Goal: Task Accomplishment & Management: Use online tool/utility

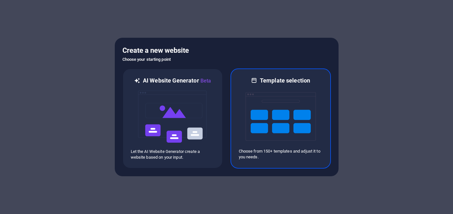
click at [273, 124] on img at bounding box center [281, 116] width 70 height 64
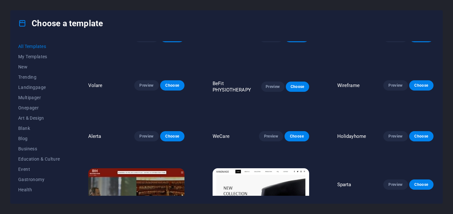
scroll to position [1536, 0]
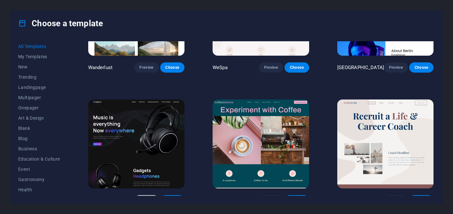
click at [147, 198] on span "Preview" at bounding box center [147, 200] width 14 height 5
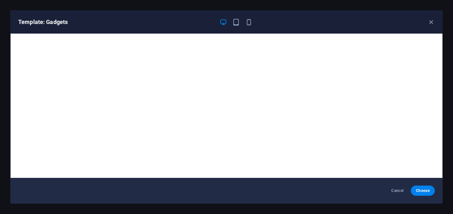
scroll to position [1452, 0]
click at [237, 20] on icon "button" at bounding box center [236, 22] width 7 height 7
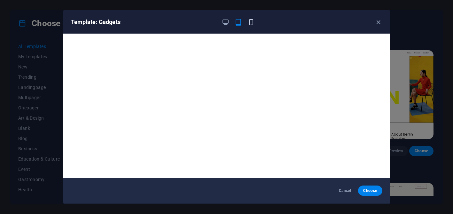
click at [252, 22] on icon "button" at bounding box center [251, 22] width 7 height 7
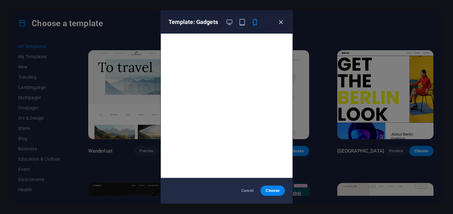
click at [280, 24] on icon "button" at bounding box center [280, 22] width 7 height 7
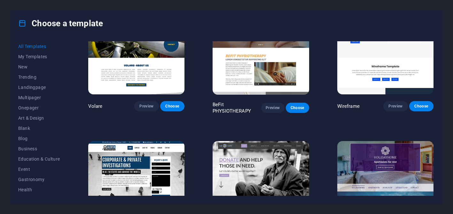
scroll to position [3346, 0]
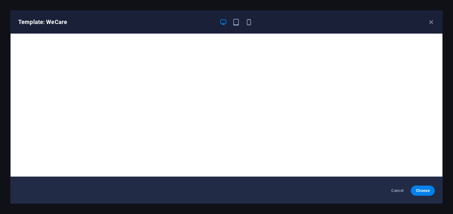
scroll to position [0, 0]
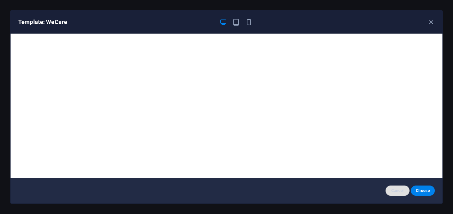
click at [398, 190] on span "Cancel" at bounding box center [398, 190] width 14 height 5
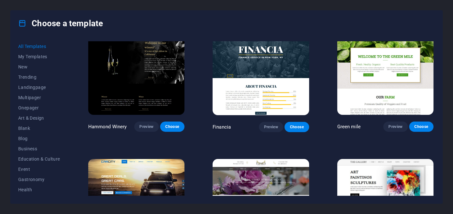
scroll to position [3869, 0]
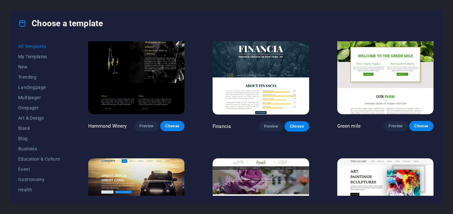
click at [157, 158] on img at bounding box center [136, 202] width 96 height 89
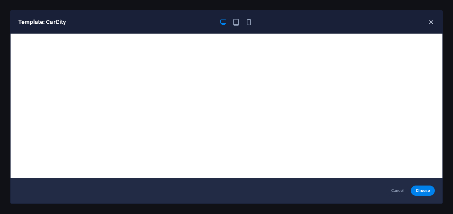
click at [432, 22] on icon "button" at bounding box center [431, 22] width 7 height 7
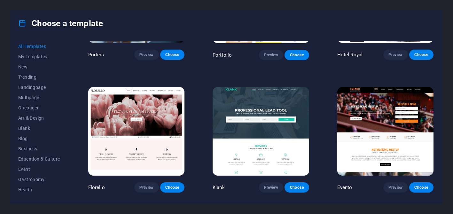
scroll to position [5060, 0]
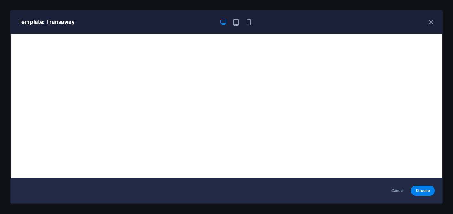
scroll to position [1, 0]
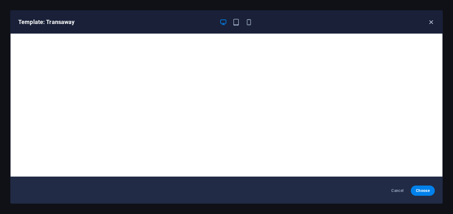
click at [432, 23] on icon "button" at bounding box center [431, 22] width 7 height 7
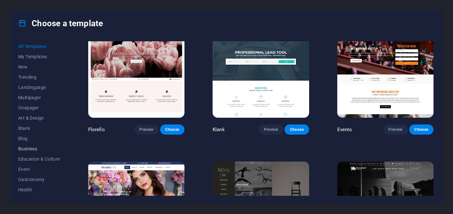
click at [36, 151] on span "Business" at bounding box center [39, 148] width 42 height 5
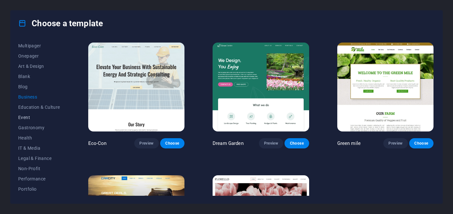
scroll to position [62, 0]
click at [35, 137] on span "IT & Media" at bounding box center [39, 137] width 42 height 5
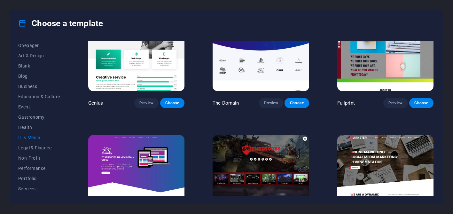
scroll to position [347, 0]
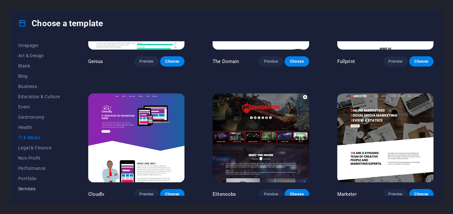
click at [30, 187] on span "Services" at bounding box center [39, 188] width 42 height 5
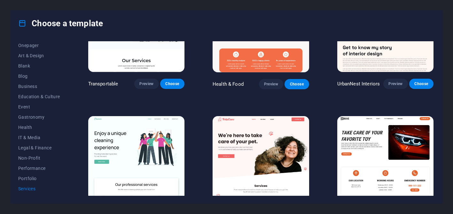
scroll to position [192, 0]
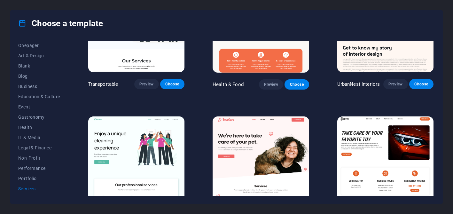
click at [27, 207] on div "Choose a template All Templates My Templates New Trending Landingpage Multipage…" at bounding box center [226, 107] width 453 height 214
click at [32, 131] on span "Blank" at bounding box center [39, 128] width 42 height 5
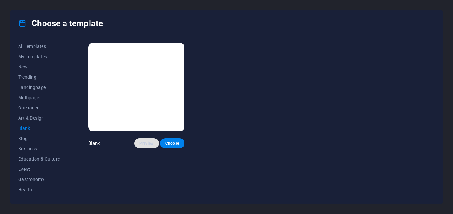
click at [148, 144] on span "Preview" at bounding box center [147, 143] width 14 height 5
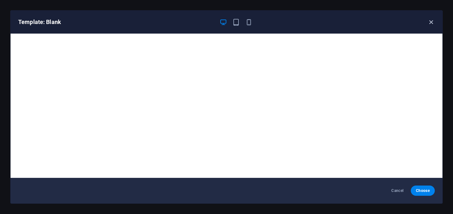
click at [430, 21] on icon "button" at bounding box center [431, 22] width 7 height 7
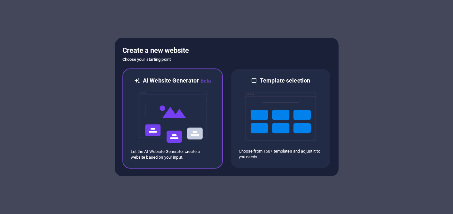
click at [202, 106] on img at bounding box center [173, 117] width 70 height 64
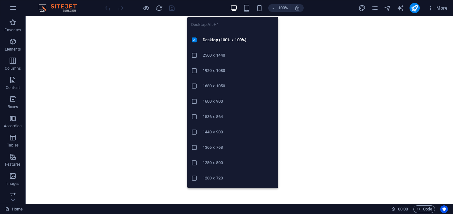
click at [234, 11] on icon "button" at bounding box center [233, 7] width 7 height 7
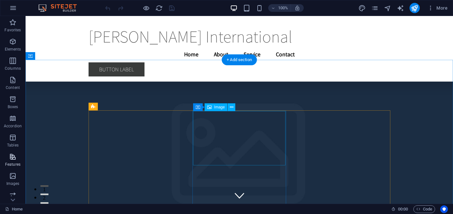
scroll to position [2048, 0]
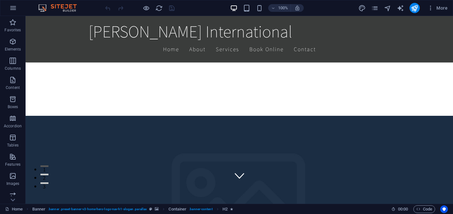
scroll to position [121, 0]
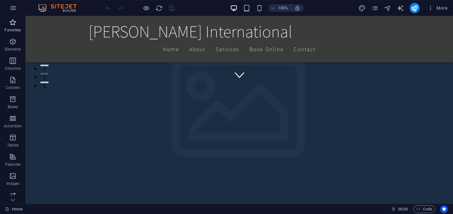
click at [13, 24] on icon "button" at bounding box center [13, 23] width 8 height 8
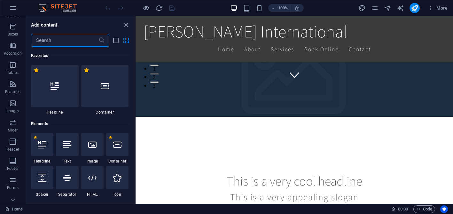
scroll to position [100, 0]
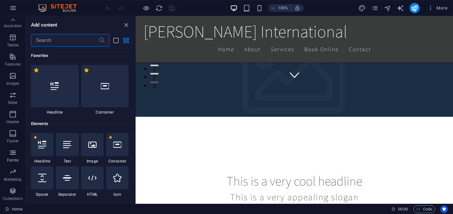
click at [13, 157] on span "Forms" at bounding box center [13, 156] width 26 height 15
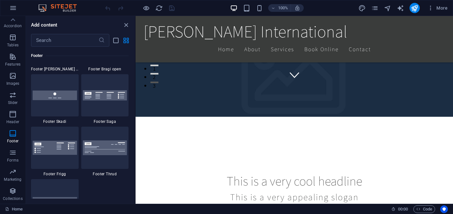
scroll to position [4436, 0]
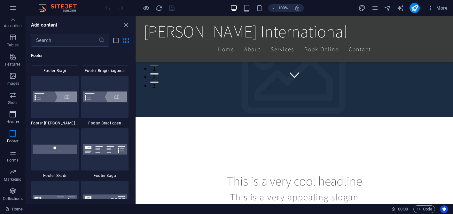
click at [13, 115] on icon "button" at bounding box center [13, 114] width 8 height 8
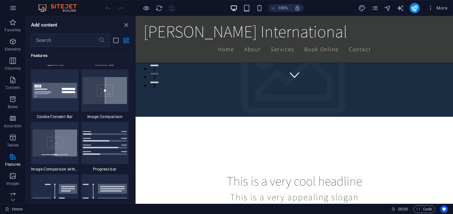
scroll to position [2490, 0]
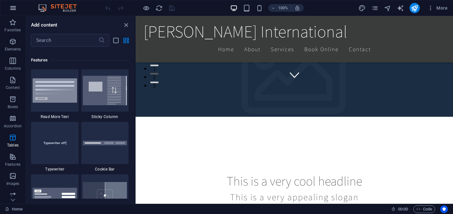
click at [10, 6] on icon "button" at bounding box center [13, 8] width 8 height 8
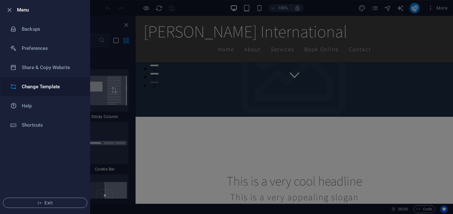
click at [50, 87] on h6 "Change Template" at bounding box center [51, 87] width 59 height 8
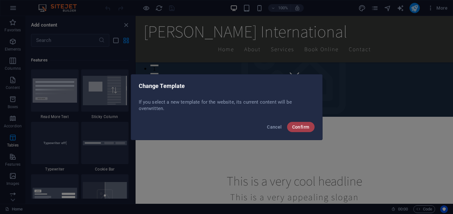
click at [308, 127] on span "Confirm" at bounding box center [300, 126] width 17 height 5
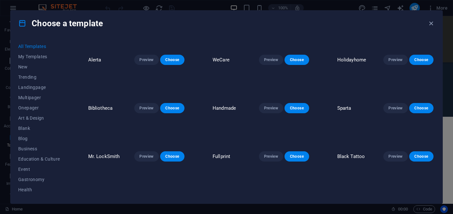
scroll to position [1375, 0]
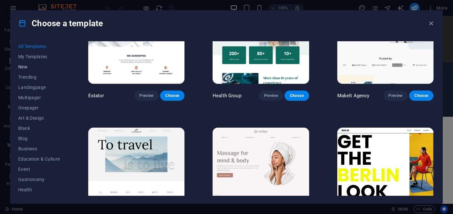
click at [27, 68] on span "New" at bounding box center [39, 66] width 42 height 5
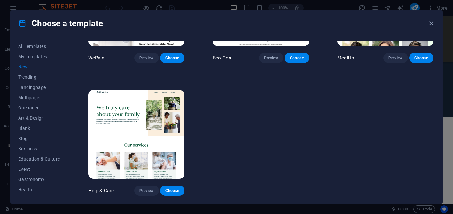
scroll to position [479, 0]
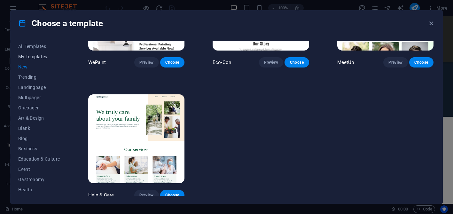
click at [32, 58] on span "My Templates" at bounding box center [39, 56] width 42 height 5
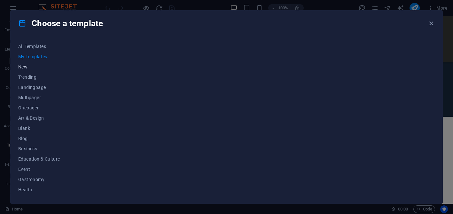
click at [25, 66] on span "New" at bounding box center [39, 66] width 42 height 5
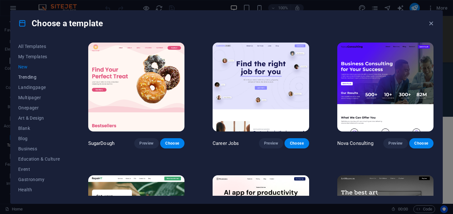
click at [33, 76] on span "Trending" at bounding box center [39, 77] width 42 height 5
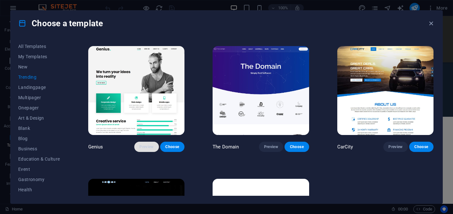
scroll to position [611, 0]
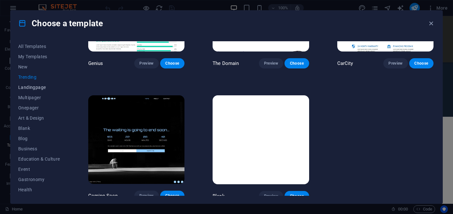
click at [38, 88] on span "Landingpage" at bounding box center [39, 87] width 42 height 5
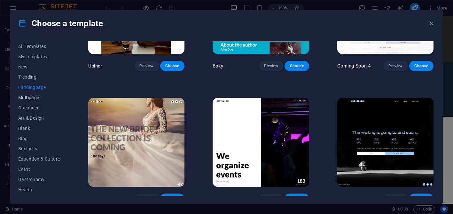
click at [30, 97] on span "Multipager" at bounding box center [39, 97] width 42 height 5
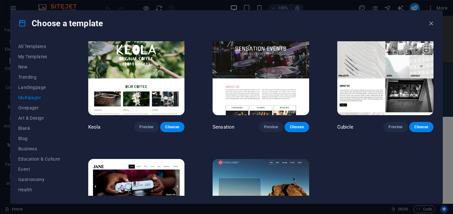
scroll to position [2855, 0]
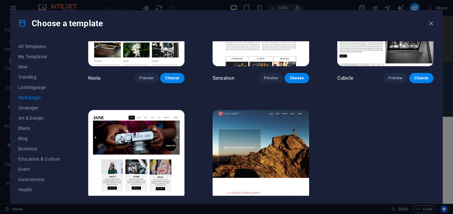
click at [151, 208] on span "Preview" at bounding box center [147, 210] width 14 height 5
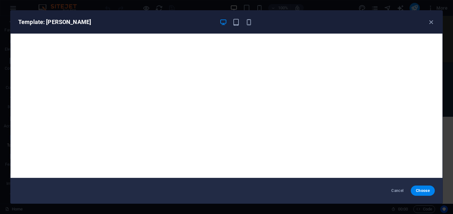
scroll to position [1, 0]
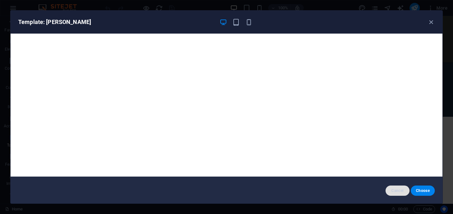
click at [398, 190] on span "Cancel" at bounding box center [398, 190] width 14 height 5
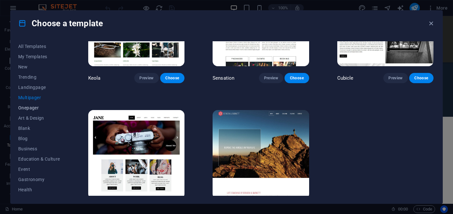
click at [22, 108] on span "Onepager" at bounding box center [39, 107] width 42 height 5
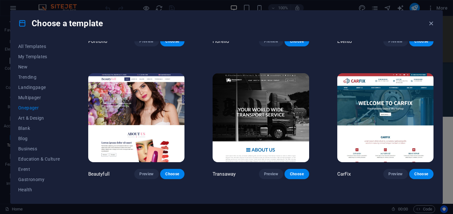
scroll to position [2484, 0]
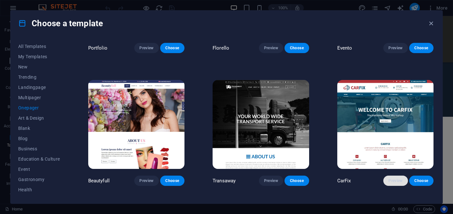
click at [391, 178] on span "Preview" at bounding box center [396, 180] width 14 height 5
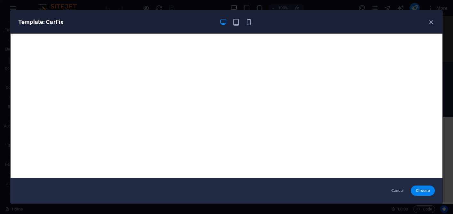
click at [423, 191] on span "Choose" at bounding box center [423, 190] width 14 height 5
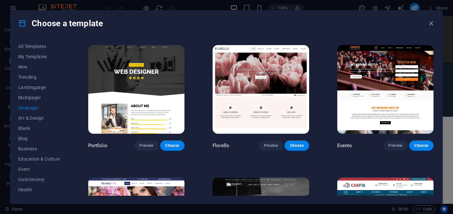
scroll to position [2374, 0]
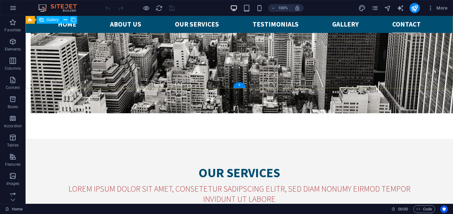
scroll to position [1638, 0]
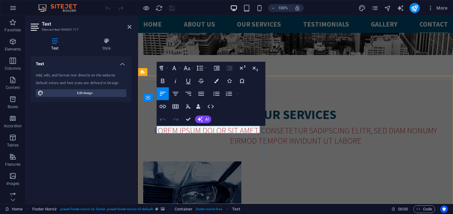
scroll to position [1565, 0]
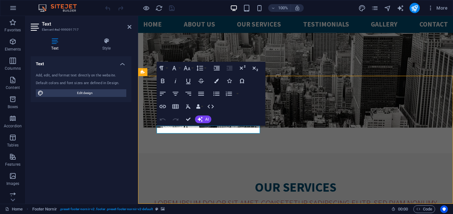
select select "px"
select select "footer"
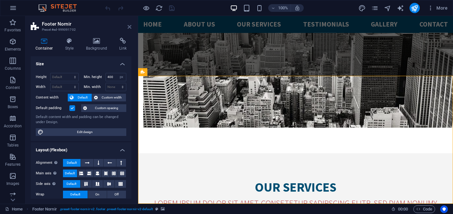
click at [128, 28] on icon at bounding box center [130, 26] width 4 height 5
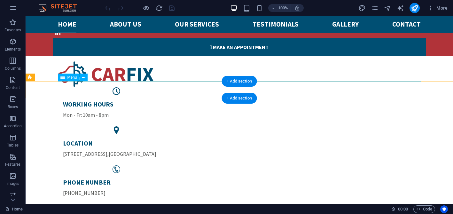
scroll to position [0, 0]
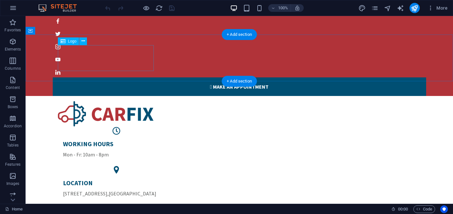
click at [126, 101] on div at bounding box center [240, 114] width 364 height 26
select select "px"
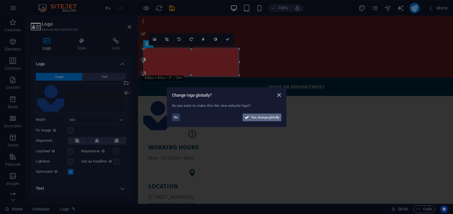
click at [266, 117] on span "Yes, change globally" at bounding box center [265, 118] width 28 height 8
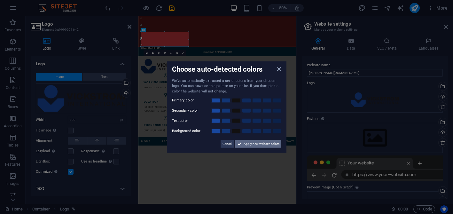
click at [253, 144] on span "Apply new website colors" at bounding box center [262, 144] width 36 height 8
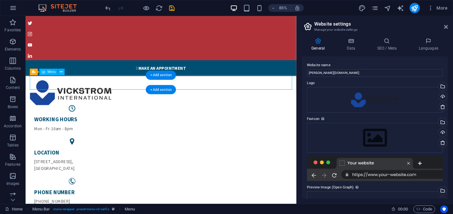
scroll to position [13, 0]
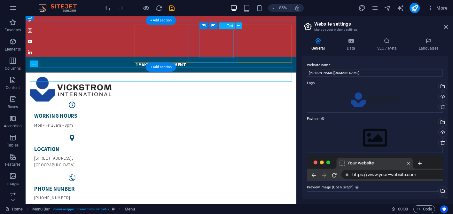
click at [125, 169] on div "LOCATION [STREET_ADDRESS]" at bounding box center [80, 182] width 89 height 26
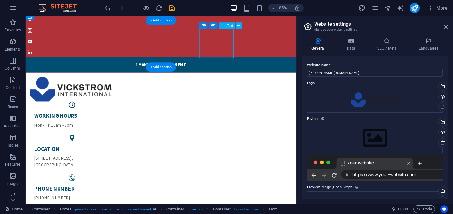
click at [125, 169] on div "LOCATION [STREET_ADDRESS]" at bounding box center [80, 182] width 89 height 26
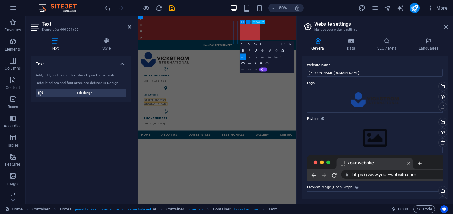
click at [237, 180] on p "[STREET_ADDRESS]" at bounding box center [192, 187] width 89 height 15
click at [375, 139] on div "Drag files here, click to choose files or select files from Files or our free s…" at bounding box center [375, 138] width 136 height 30
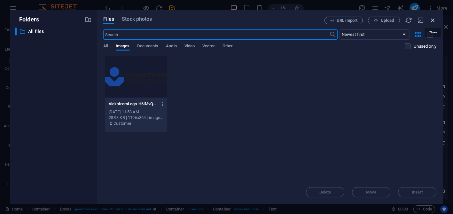
click at [433, 20] on icon "button" at bounding box center [433, 20] width 7 height 7
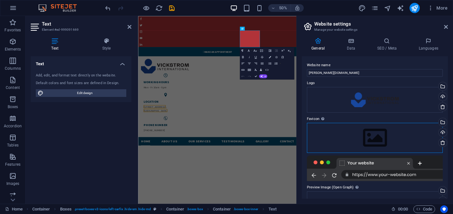
click at [376, 138] on div "Drag files here, click to choose files or select files from Files or our free s…" at bounding box center [375, 138] width 136 height 30
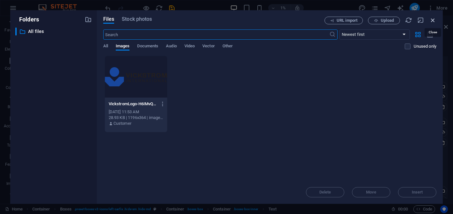
click at [433, 21] on icon "button" at bounding box center [433, 20] width 7 height 7
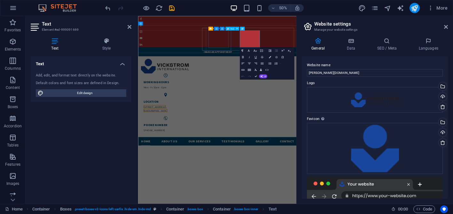
click at [237, 143] on div "WORKING HOURS Mon - Fr: 10am - 8pm" at bounding box center [192, 152] width 89 height 19
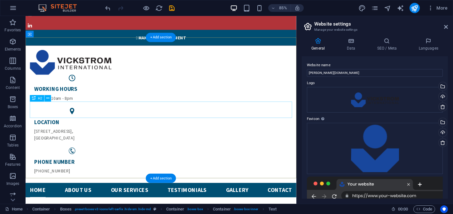
scroll to position [38, 0]
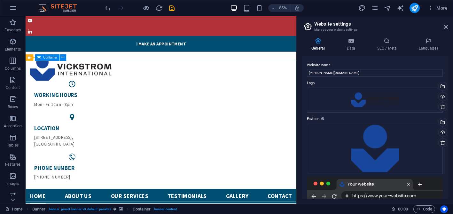
click at [48, 57] on span "Container" at bounding box center [50, 57] width 14 height 3
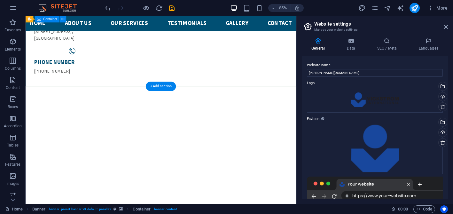
scroll to position [172, 0]
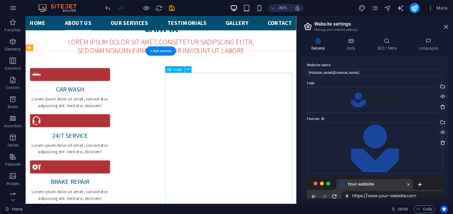
scroll to position [607, 0]
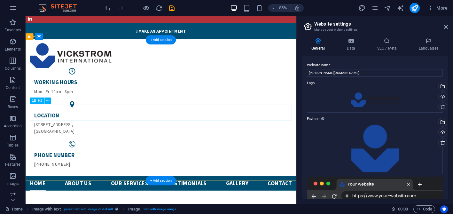
scroll to position [0, 0]
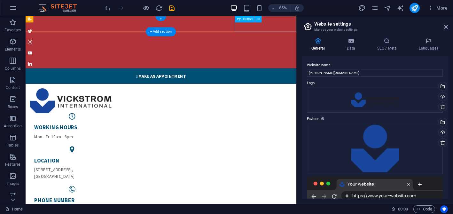
click at [310, 77] on div " Make an appointment" at bounding box center [185, 86] width 319 height 19
select select "%"
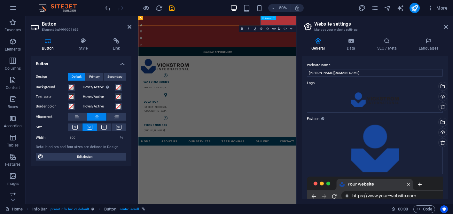
click at [439, 77] on link " Make an appointment" at bounding box center [296, 86] width 317 height 19
click at [449, 77] on link " Make an appointment" at bounding box center [296, 86] width 317 height 19
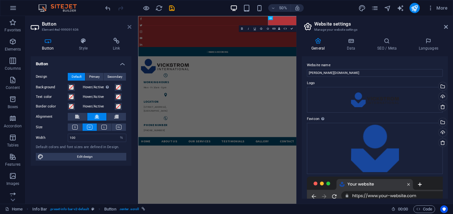
click at [130, 25] on icon at bounding box center [130, 26] width 4 height 5
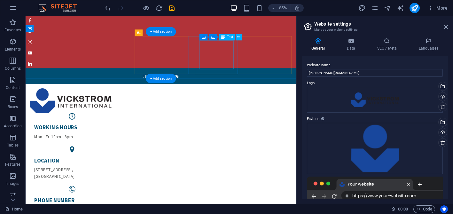
click at [125, 182] on div "LOCATION 123 Conference Ave , Johannesburg" at bounding box center [80, 195] width 89 height 26
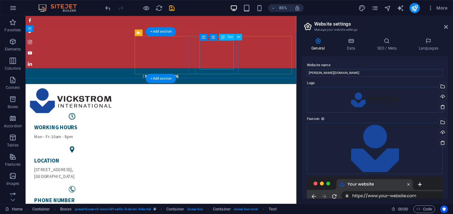
click at [125, 182] on div "LOCATION 123 Conference Ave , Johannesburg" at bounding box center [80, 195] width 89 height 26
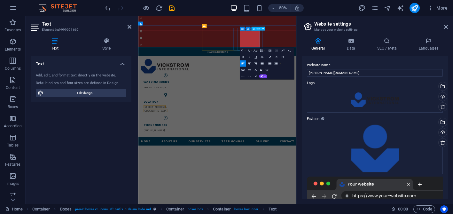
click at [237, 193] on p "123 Conference Ave , Johannesburg" at bounding box center [192, 200] width 89 height 15
click at [193, 194] on span "123 Conference Ave" at bounding box center [170, 197] width 44 height 6
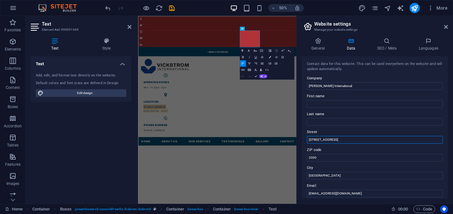
click at [345, 140] on input "123 Conference Ave" at bounding box center [375, 140] width 136 height 8
drag, startPoint x: 345, startPoint y: 140, endPoint x: 304, endPoint y: 140, distance: 40.3
click at [304, 140] on div "Contact data for this website. This can be used everywhere on the website and w…" at bounding box center [375, 127] width 146 height 142
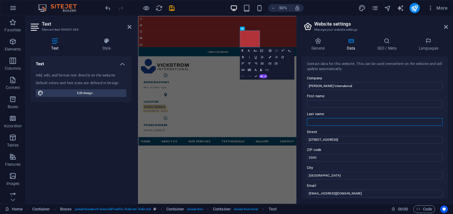
click at [325, 123] on input "Last name" at bounding box center [375, 122] width 136 height 8
click at [327, 103] on input "First name" at bounding box center [375, 104] width 136 height 8
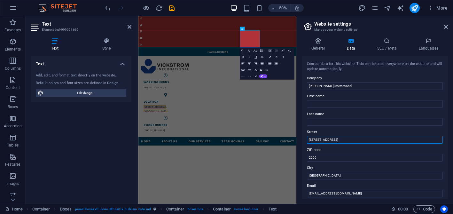
click at [341, 140] on input "123 Conference Ave" at bounding box center [375, 140] width 136 height 8
drag, startPoint x: 341, startPoint y: 140, endPoint x: 306, endPoint y: 140, distance: 35.2
click at [306, 140] on div "Contact data for this website. This can be used everywhere on the website and w…" at bounding box center [375, 127] width 146 height 142
click at [334, 104] on input "First name" at bounding box center [375, 104] width 136 height 8
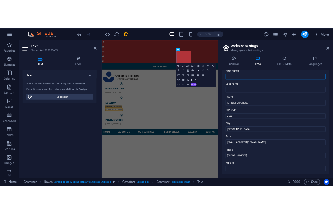
scroll to position [29, 0]
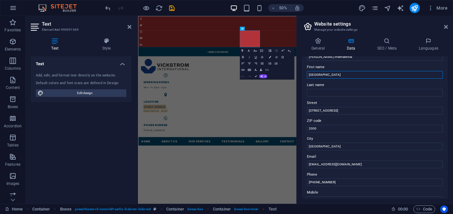
drag, startPoint x: 353, startPoint y: 74, endPoint x: 330, endPoint y: 75, distance: 22.7
click at [330, 75] on input "Hyatt Regency Meikles Hotel" at bounding box center [375, 75] width 136 height 8
type input "Hyatt Regency"
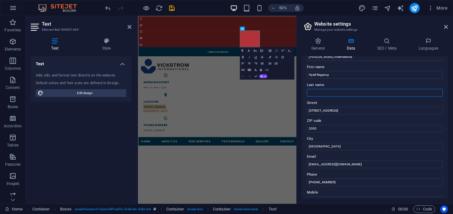
click at [316, 92] on input "Last name" at bounding box center [375, 93] width 136 height 8
paste input "Meikles Hotel"
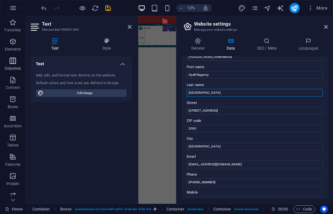
type input "Meikles Hotel"
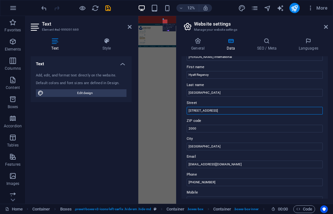
click at [223, 111] on input "123 Conference Ave" at bounding box center [255, 111] width 136 height 8
drag, startPoint x: 221, startPoint y: 110, endPoint x: 179, endPoint y: 110, distance: 42.9
click at [179, 110] on div "General Data SEO / Meta Languages Website name vickstrom.co.zw Logo Drag files …" at bounding box center [254, 118] width 156 height 171
type input "[STREET_ADDRESS][PERSON_NAME]"
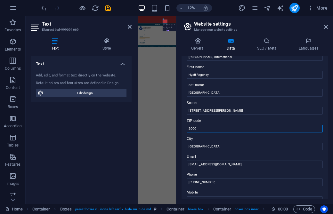
click at [191, 130] on input "2000" at bounding box center [255, 129] width 136 height 8
type input "0000"
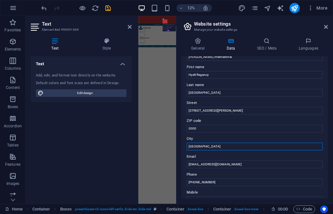
click at [213, 148] on input "Johannesburg" at bounding box center [255, 147] width 136 height 8
drag, startPoint x: 352, startPoint y: 164, endPoint x: 440, endPoint y: 1106, distance: 946.3
click at [216, 150] on input "Johannesburg" at bounding box center [255, 147] width 136 height 8
drag, startPoint x: 215, startPoint y: 145, endPoint x: 179, endPoint y: 145, distance: 35.5
click at [179, 145] on div "General Data SEO / Meta Languages Website name vickstrom.co.zw Logo Drag files …" at bounding box center [254, 118] width 156 height 171
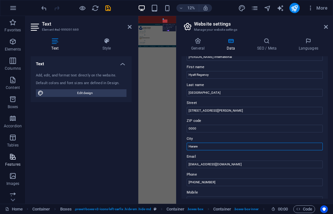
type input "Harare"
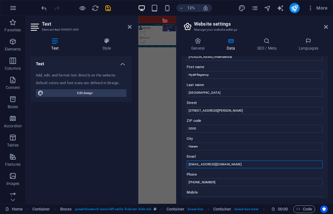
click at [245, 165] on input "info@vickstrominternational.com" at bounding box center [255, 165] width 136 height 8
drag, startPoint x: 249, startPoint y: 164, endPoint x: 184, endPoint y: 164, distance: 64.6
click at [184, 164] on div "Contact data for this website. This can be used everywhere on the website and w…" at bounding box center [254, 127] width 146 height 142
type input "[PERSON_NAME][DOMAIN_NAME][EMAIL_ADDRESS][DOMAIN_NAME]"
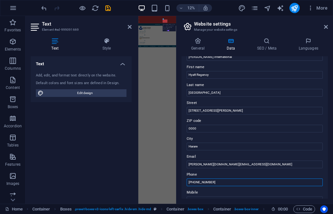
click at [216, 183] on input "+27 11 123 4567" at bounding box center [255, 183] width 136 height 8
drag, startPoint x: 218, startPoint y: 183, endPoint x: 191, endPoint y: 183, distance: 27.2
click at [191, 183] on input "+27 11 123 4567" at bounding box center [255, 183] width 136 height 8
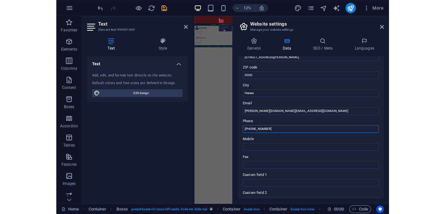
scroll to position [76, 0]
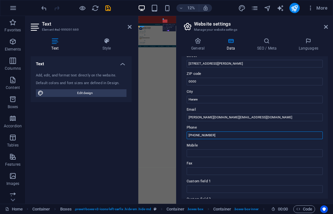
type input "[PHONE_NUMBER]"
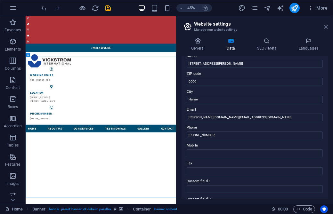
click at [326, 27] on icon at bounding box center [326, 26] width 4 height 5
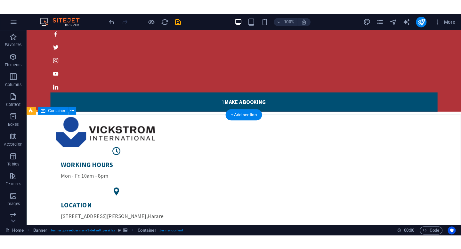
scroll to position [0, 0]
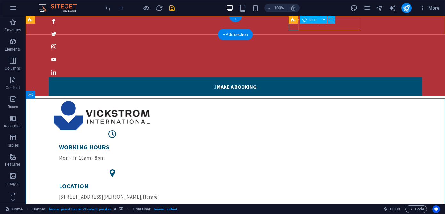
click at [292, 26] on figure at bounding box center [233, 21] width 369 height 10
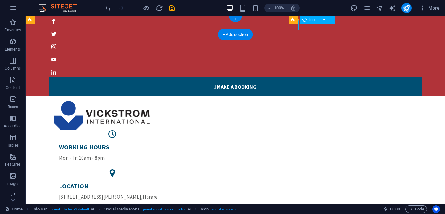
click at [294, 26] on figure at bounding box center [233, 21] width 369 height 10
select select "xMidYMid"
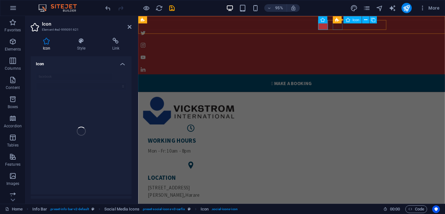
click at [348, 29] on figure at bounding box center [297, 34] width 318 height 10
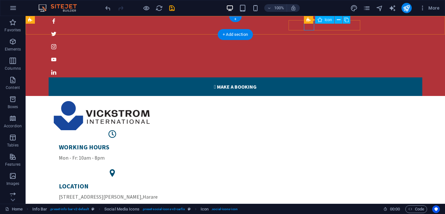
click at [309, 29] on figure at bounding box center [233, 34] width 369 height 10
click at [339, 22] on icon at bounding box center [339, 20] width 4 height 7
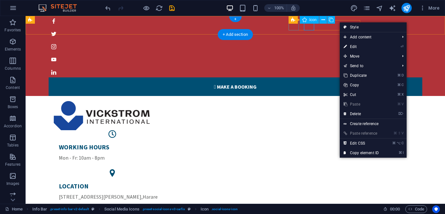
click at [297, 26] on figure at bounding box center [233, 21] width 369 height 10
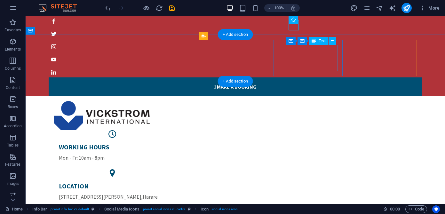
click at [141, 194] on span "[STREET_ADDRESS][PERSON_NAME]" at bounding box center [100, 197] width 83 height 6
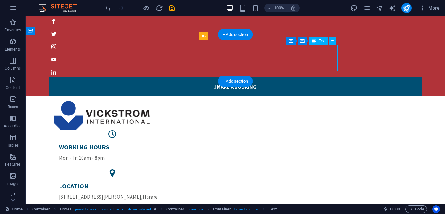
click at [141, 194] on span "[STREET_ADDRESS][PERSON_NAME]" at bounding box center [100, 197] width 83 height 6
click at [166, 182] on div "LOCATION 5393 Jason Moyo Avenue , Harare" at bounding box center [113, 191] width 108 height 19
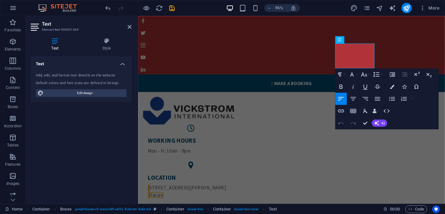
click at [56, 44] on icon at bounding box center [55, 41] width 48 height 6
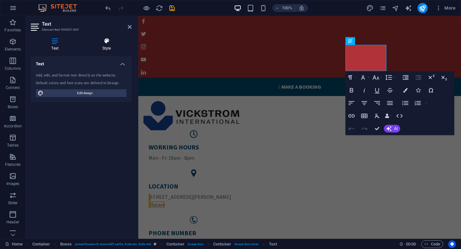
click at [109, 43] on icon at bounding box center [107, 41] width 50 height 6
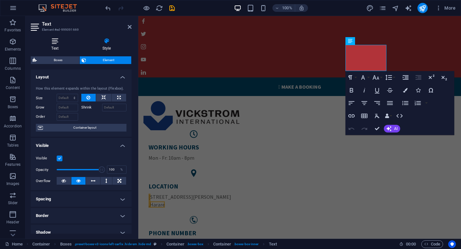
click at [55, 43] on icon at bounding box center [55, 41] width 48 height 6
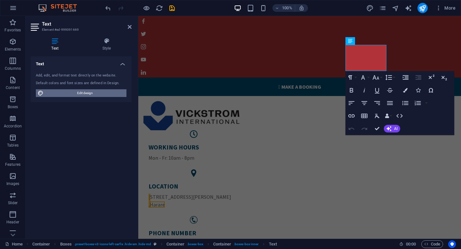
drag, startPoint x: 210, startPoint y: 186, endPoint x: 104, endPoint y: 93, distance: 141.0
click at [104, 93] on span "Edit design" at bounding box center [84, 93] width 79 height 8
select select "px"
select select "400"
select select "px"
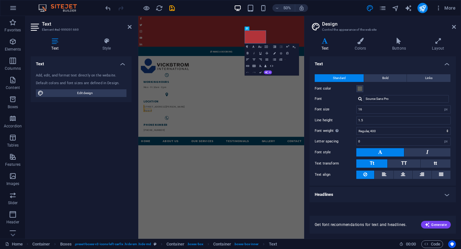
click at [324, 46] on h4 "Text" at bounding box center [325, 44] width 33 height 13
click at [359, 40] on icon at bounding box center [360, 41] width 35 height 6
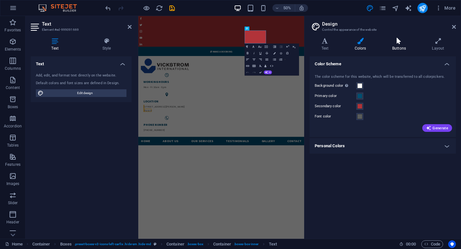
click at [397, 45] on h4 "Buttons" at bounding box center [400, 44] width 40 height 13
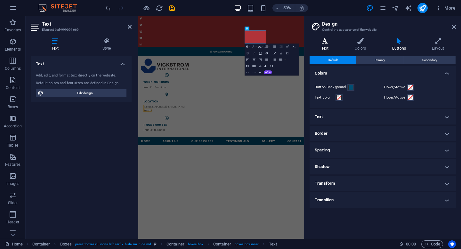
click at [324, 47] on h4 "Text" at bounding box center [325, 44] width 33 height 13
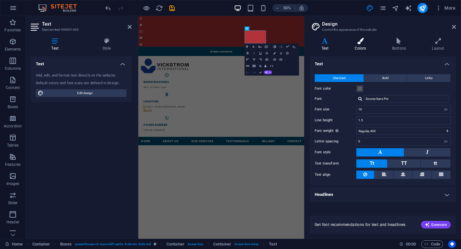
click at [360, 47] on h4 "Colors" at bounding box center [361, 44] width 37 height 13
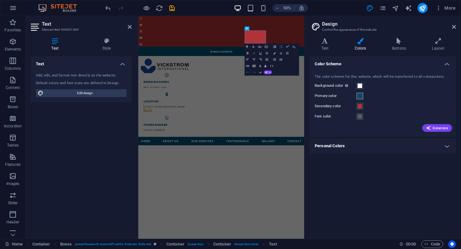
click at [359, 96] on span at bounding box center [359, 95] width 5 height 5
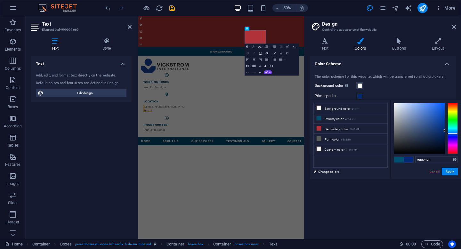
click at [453, 133] on div at bounding box center [452, 134] width 10 height 2
type input "#013593"
click at [444, 124] on div at bounding box center [419, 128] width 51 height 51
click at [451, 172] on button "Apply" at bounding box center [450, 172] width 16 height 8
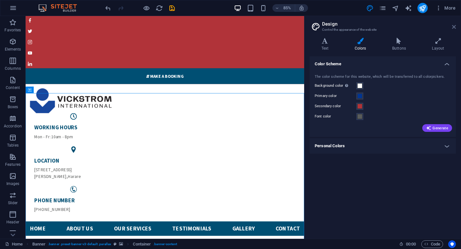
click at [453, 27] on icon at bounding box center [454, 26] width 4 height 5
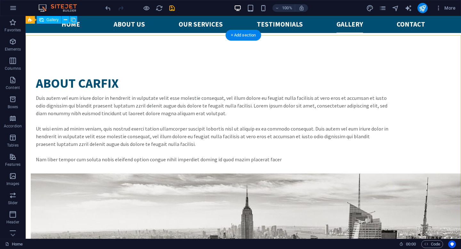
scroll to position [1348, 0]
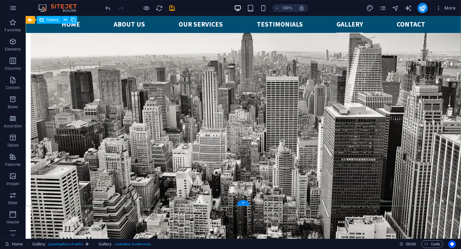
scroll to position [1526, 0]
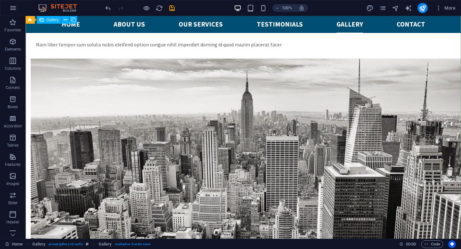
scroll to position [1463, 0]
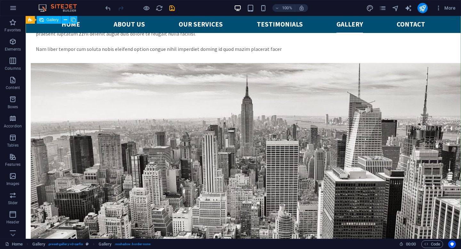
click at [14, 176] on icon "button" at bounding box center [13, 176] width 8 height 8
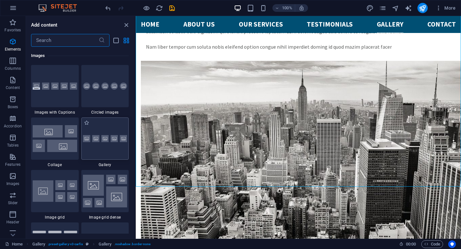
scroll to position [3245, 0]
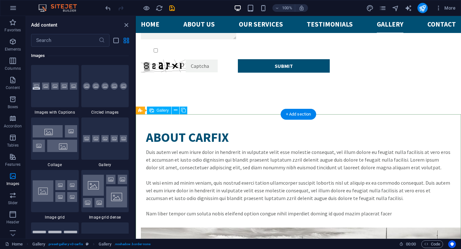
scroll to position [1307, 0]
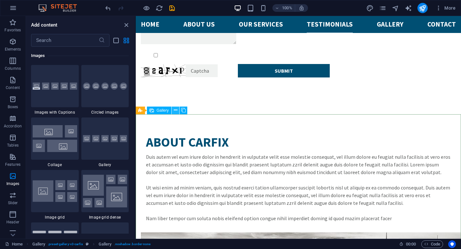
click at [176, 111] on icon at bounding box center [176, 110] width 4 height 7
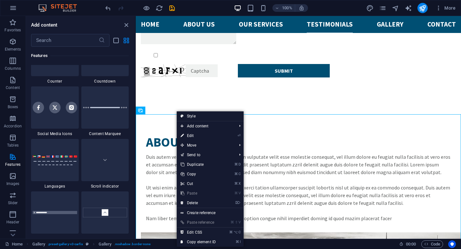
scroll to position [2895, 0]
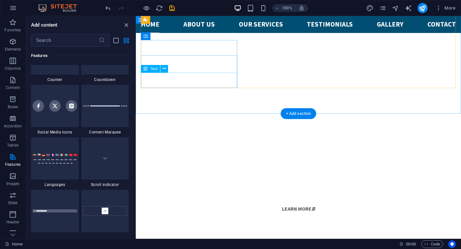
scroll to position [0, 0]
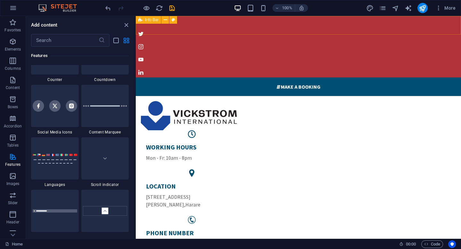
click at [153, 19] on span "Info Bar" at bounding box center [151, 20] width 13 height 4
click at [152, 20] on span "Info Bar" at bounding box center [151, 20] width 13 height 4
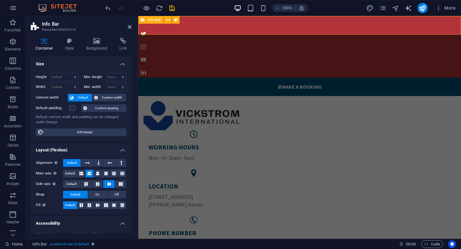
click at [194, 23] on div " Make a BOOKING" at bounding box center [299, 54] width 323 height 83
click at [129, 26] on icon at bounding box center [130, 26] width 4 height 5
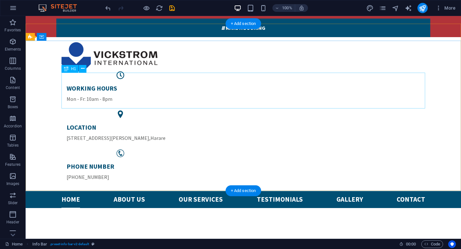
scroll to position [54, 0]
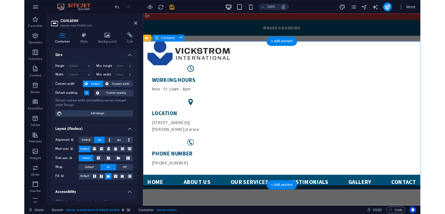
scroll to position [59, 0]
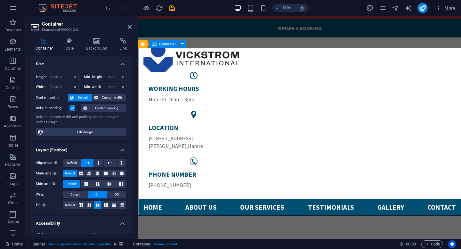
click at [166, 45] on span "Container" at bounding box center [167, 44] width 17 height 4
click at [182, 43] on icon at bounding box center [182, 44] width 5 height 7
select select "ms"
select select "s"
select select "progressive"
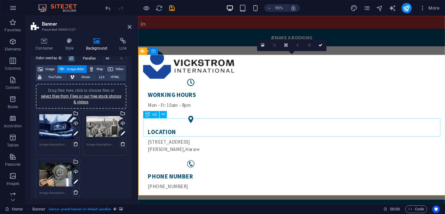
scroll to position [50, 0]
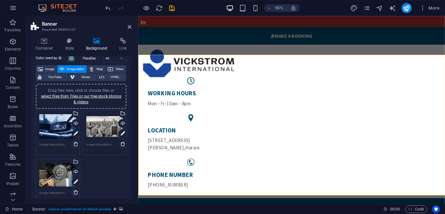
click at [57, 130] on div "Drag files here, click to choose files or select files from Files or our free s…" at bounding box center [57, 127] width 37 height 26
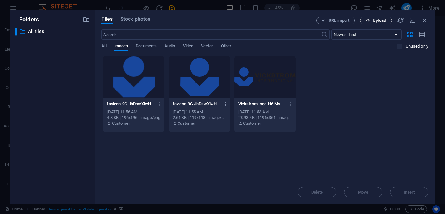
click at [375, 20] on span "Upload" at bounding box center [379, 21] width 13 height 4
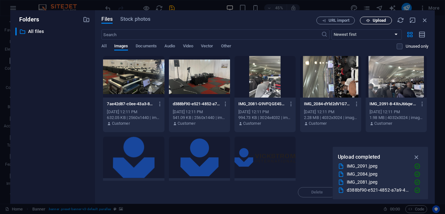
click at [371, 19] on span "Upload" at bounding box center [376, 21] width 26 height 4
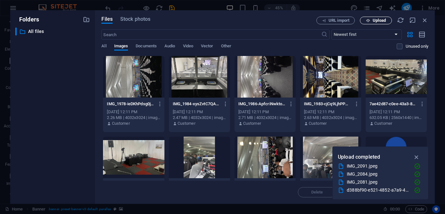
click at [384, 19] on span "Upload" at bounding box center [379, 21] width 13 height 4
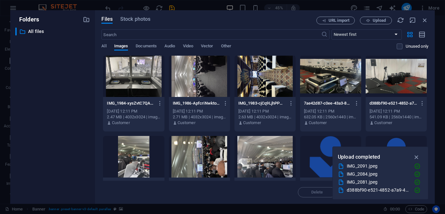
scroll to position [76, 0]
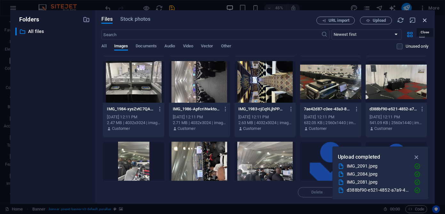
click at [425, 20] on icon "button" at bounding box center [424, 20] width 7 height 7
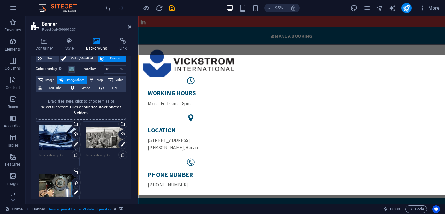
scroll to position [17, 0]
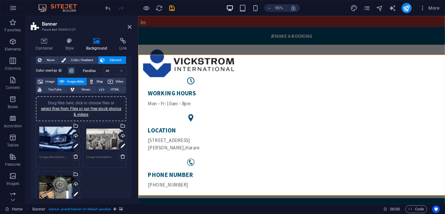
click at [57, 143] on div "Drag files here, click to choose files or select files from Files or our free s…" at bounding box center [57, 139] width 37 height 26
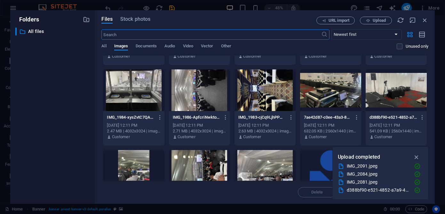
scroll to position [70, 0]
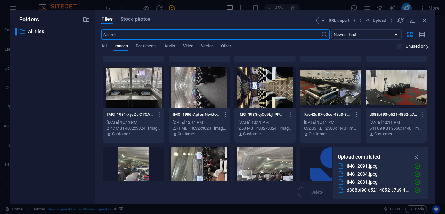
click at [335, 91] on div at bounding box center [330, 88] width 61 height 42
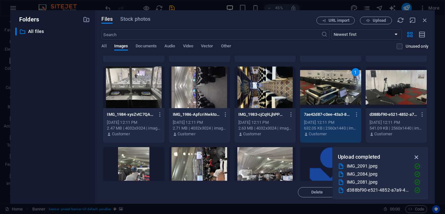
click at [417, 156] on icon "button" at bounding box center [416, 157] width 7 height 7
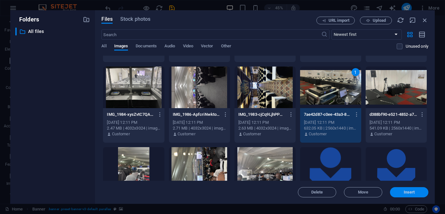
click at [402, 193] on span "Insert" at bounding box center [409, 192] width 33 height 4
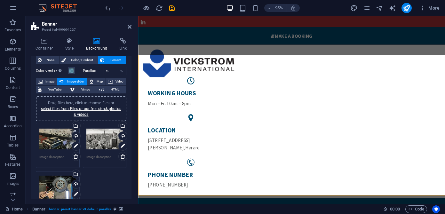
click at [101, 142] on div "Drag files here, click to choose files or select files from Files or our free s…" at bounding box center [104, 139] width 37 height 26
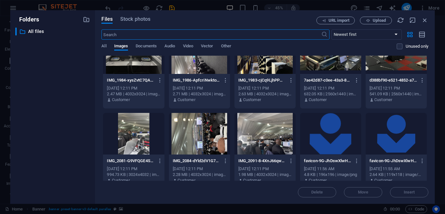
scroll to position [104, 0]
click at [278, 145] on div at bounding box center [265, 134] width 61 height 42
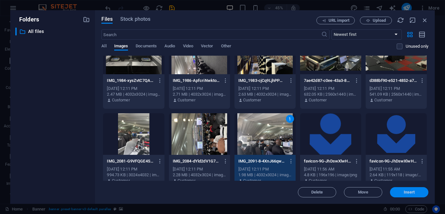
click at [416, 195] on button "Insert" at bounding box center [409, 192] width 38 height 10
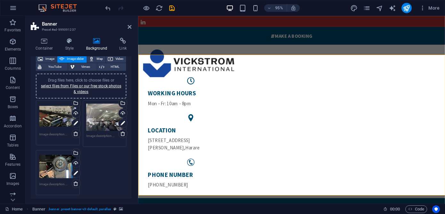
scroll to position [40, 0]
click at [62, 165] on div "Drag files here, click to choose files or select files from Files or our free s…" at bounding box center [57, 166] width 37 height 26
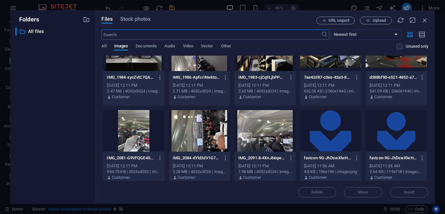
scroll to position [158, 0]
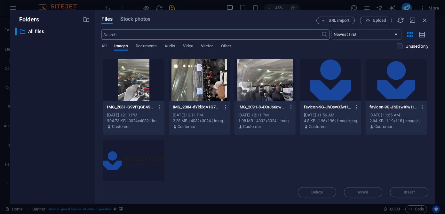
click at [407, 192] on div "Delete Move Insert" at bounding box center [264, 189] width 327 height 17
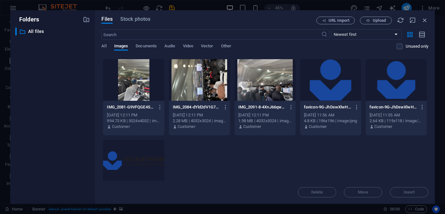
click at [408, 194] on div "Delete Move Insert" at bounding box center [264, 189] width 327 height 17
click at [403, 180] on div "06e91178-4398-4163-8d82-c76b8cbf0bf9-ygXxWjGlHaiAqQ09Yn8zkw.jpeg 06e91178-4398-…" at bounding box center [264, 57] width 327 height 319
click at [406, 195] on div "Delete Move Insert" at bounding box center [264, 189] width 327 height 17
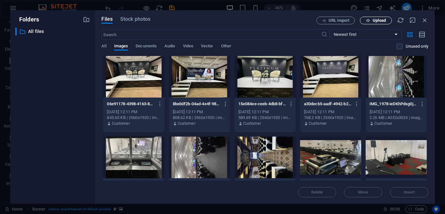
click at [372, 21] on span "Upload" at bounding box center [376, 21] width 26 height 4
click at [382, 21] on span "Upload" at bounding box center [379, 21] width 13 height 4
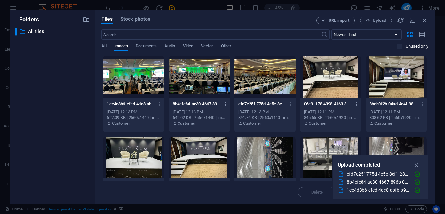
click at [146, 81] on div at bounding box center [133, 77] width 61 height 42
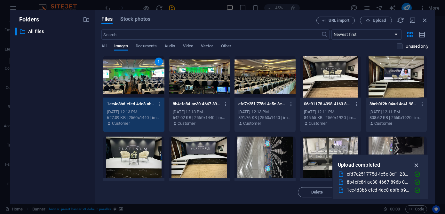
click at [416, 165] on icon "button" at bounding box center [416, 165] width 7 height 7
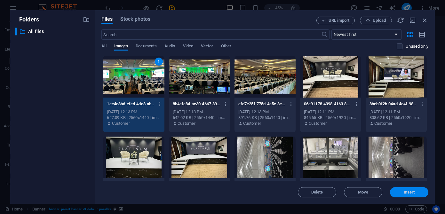
click at [406, 195] on button "Insert" at bounding box center [409, 192] width 38 height 10
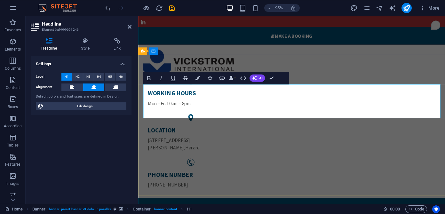
drag, startPoint x: 339, startPoint y: 104, endPoint x: 396, endPoint y: 104, distance: 56.6
drag, startPoint x: 414, startPoint y: 104, endPoint x: 339, endPoint y: 104, distance: 75.2
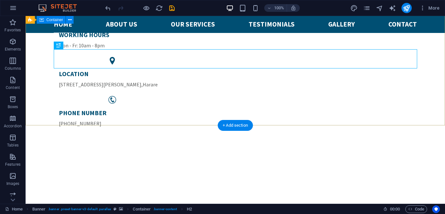
scroll to position [106, 0]
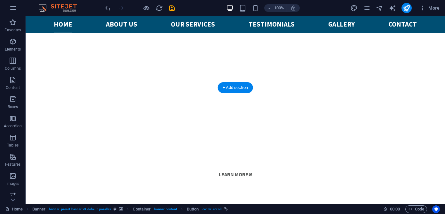
scroll to position [596, 0]
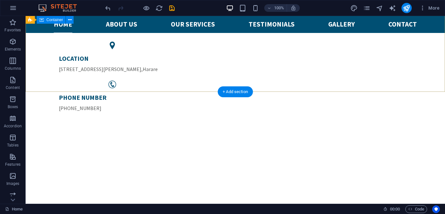
scroll to position [144, 0]
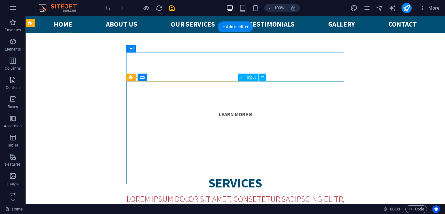
scroll to position [423, 0]
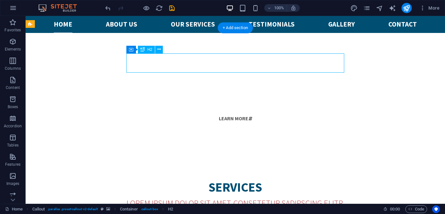
scroll to position [431, 0]
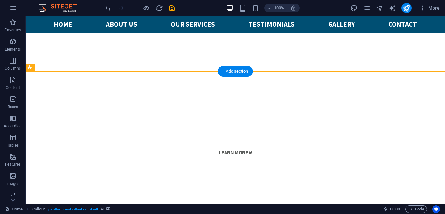
scroll to position [386, 0]
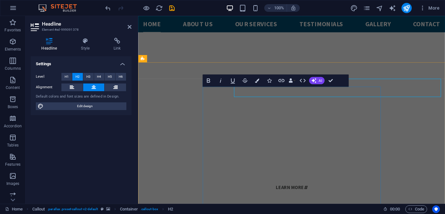
scroll to position [395, 0]
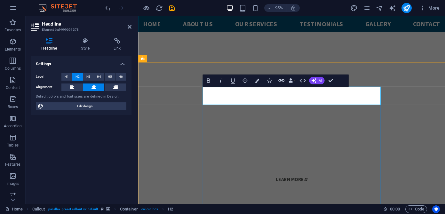
drag, startPoint x: 334, startPoint y: 99, endPoint x: 265, endPoint y: 94, distance: 69.7
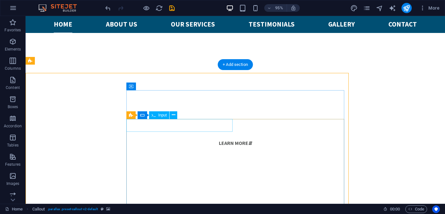
scroll to position [386, 0]
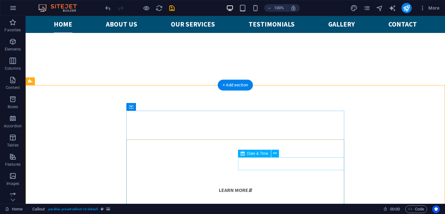
scroll to position [405, 0]
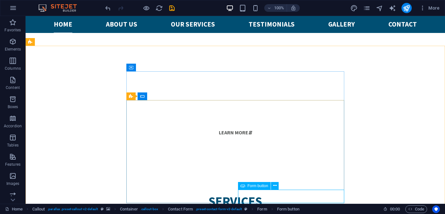
click at [253, 185] on span "Form button" at bounding box center [258, 186] width 21 height 4
click at [275, 186] on icon at bounding box center [275, 185] width 4 height 7
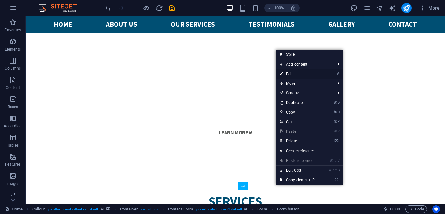
click at [288, 75] on link "⏎ Edit" at bounding box center [297, 74] width 43 height 10
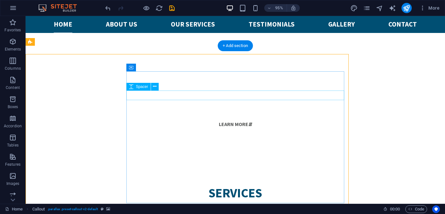
scroll to position [405, 0]
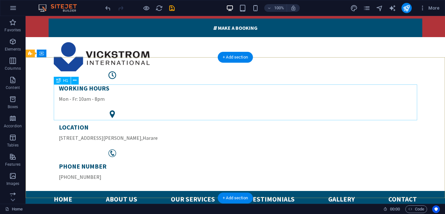
scroll to position [91, 0]
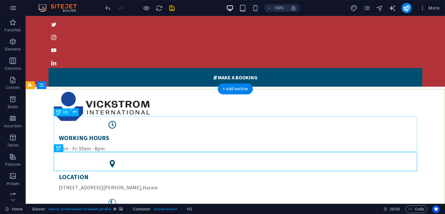
scroll to position [0, 0]
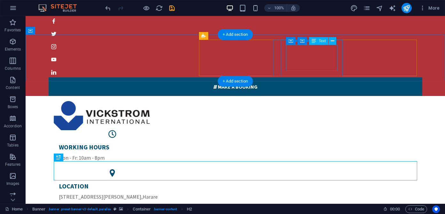
click at [166, 182] on div "LOCATION 5393 Jason Moyo Avenue , Harare" at bounding box center [113, 191] width 108 height 19
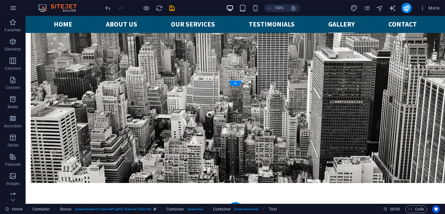
scroll to position [1632, 0]
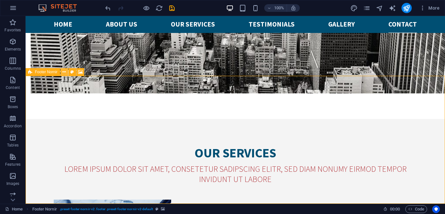
click at [65, 71] on icon at bounding box center [64, 72] width 4 height 7
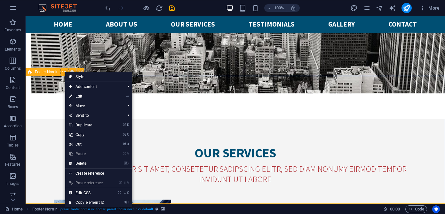
click at [48, 71] on span "Footer Nornir" at bounding box center [46, 72] width 23 height 4
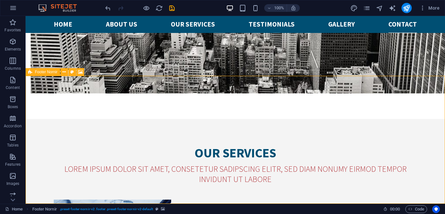
click at [45, 72] on span "Footer Nornir" at bounding box center [46, 72] width 23 height 4
click at [32, 72] on div "Footer Nornir" at bounding box center [43, 72] width 35 height 8
click at [64, 72] on icon at bounding box center [64, 72] width 4 height 7
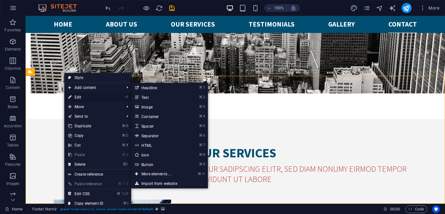
click at [72, 97] on link "⏎ Edit" at bounding box center [85, 97] width 43 height 10
select select "px"
select select "footer"
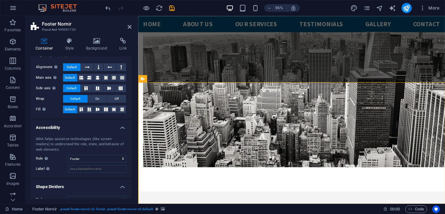
scroll to position [106, 0]
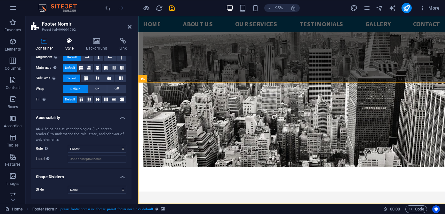
click at [69, 43] on icon at bounding box center [69, 41] width 18 height 6
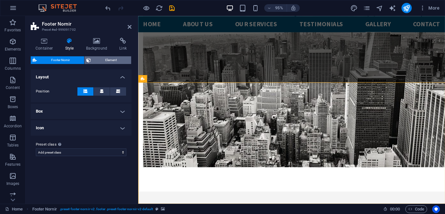
click at [103, 60] on span "Element" at bounding box center [111, 60] width 36 height 8
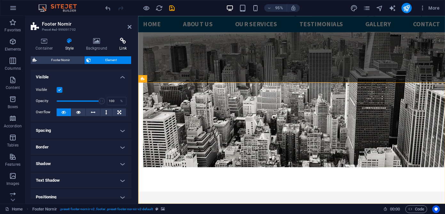
click at [121, 42] on icon at bounding box center [123, 41] width 17 height 6
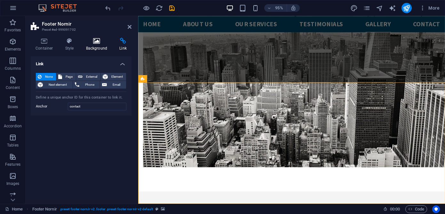
click at [97, 41] on icon at bounding box center [96, 41] width 31 height 6
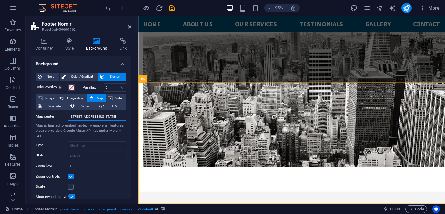
click at [120, 116] on input "770 11th Ave, 1001 New York, NY" at bounding box center [97, 117] width 59 height 8
drag, startPoint x: 121, startPoint y: 116, endPoint x: 64, endPoint y: 115, distance: 57.6
click at [64, 115] on div "Map center 770 11th Ave, 1001 New York, NY" at bounding box center [81, 117] width 91 height 8
click at [118, 116] on input "770 11th Ave, 1001 New York, NY" at bounding box center [97, 117] width 59 height 8
drag, startPoint x: 118, startPoint y: 116, endPoint x: 66, endPoint y: 117, distance: 52.2
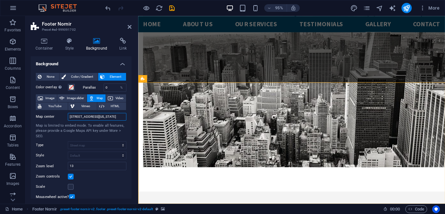
click at [66, 117] on div "Map center 770 11th Ave, 1001 New York, NY" at bounding box center [81, 117] width 91 height 8
paste input "Hyatt Regency Harare The Meikles"
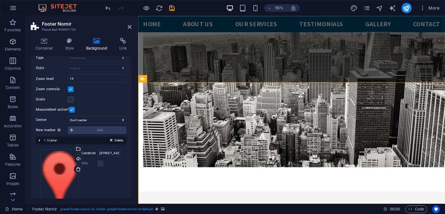
scroll to position [113, 0]
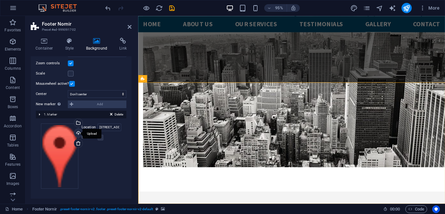
type input "Hyatt Regency Harare The Meikles"
click at [77, 134] on div "Upload" at bounding box center [78, 134] width 10 height 10
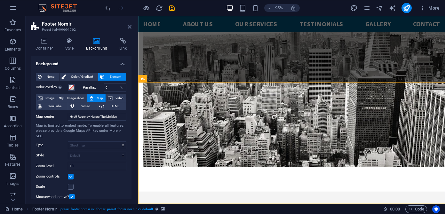
click at [130, 28] on icon at bounding box center [130, 26] width 4 height 5
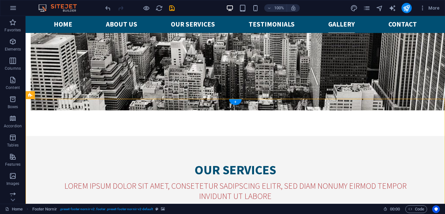
scroll to position [1632, 0]
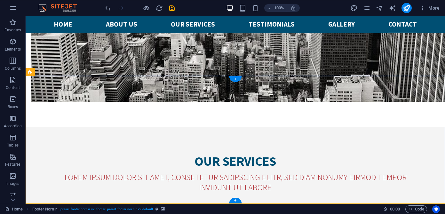
click at [66, 73] on icon at bounding box center [64, 72] width 4 height 7
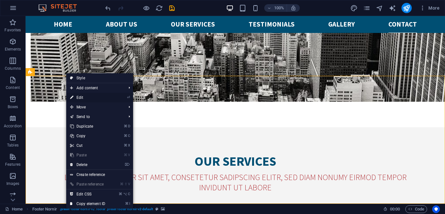
click at [74, 93] on link "⏎ Edit" at bounding box center [87, 98] width 43 height 10
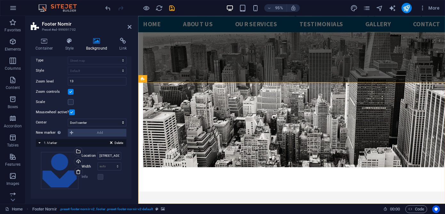
scroll to position [85, 0]
click at [112, 156] on input "770 11th Ave, New York 1001" at bounding box center [110, 156] width 24 height 8
drag, startPoint x: 237, startPoint y: 172, endPoint x: 146, endPoint y: 167, distance: 91.3
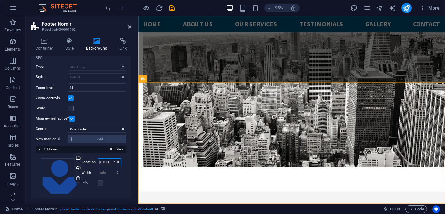
click at [100, 163] on input "770 11th Ave, New York 1001" at bounding box center [110, 162] width 24 height 8
drag, startPoint x: 100, startPoint y: 162, endPoint x: 130, endPoint y: 168, distance: 30.6
click at [130, 168] on div "None Color / Gradient Element Stretch background to full-width Color overlay Pl…" at bounding box center [81, 97] width 101 height 216
paste input "Hyatt Regency Harare The Meikles"
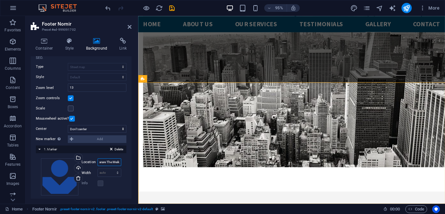
scroll to position [0, 30]
click at [102, 162] on input "Hyatt Regency Harare The Meikles" at bounding box center [110, 162] width 24 height 8
type input "Hyatt Regency Harare The Meikles"
drag, startPoint x: 130, startPoint y: 123, endPoint x: 137, endPoint y: 44, distance: 80.0
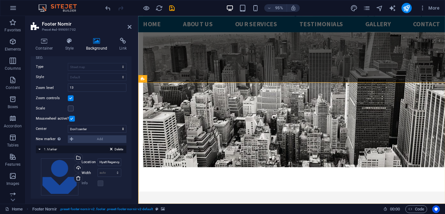
click at [137, 44] on aside "Footer Nornir Preset #ed-999091702 Container Style Background Link Size Height …" at bounding box center [82, 110] width 113 height 188
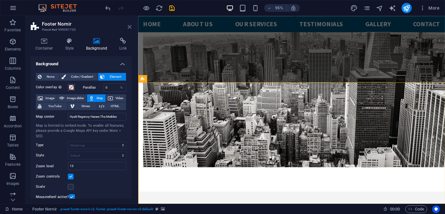
click at [130, 28] on icon at bounding box center [130, 26] width 4 height 5
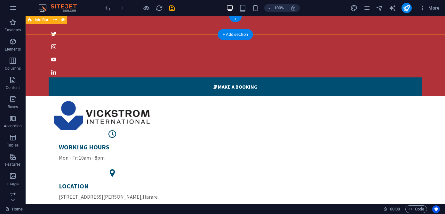
click at [268, 26] on div " Make a BOOKING" at bounding box center [236, 54] width 420 height 83
click at [55, 20] on icon at bounding box center [55, 20] width 4 height 7
click at [41, 20] on span "Info Bar" at bounding box center [41, 20] width 13 height 4
click at [54, 20] on icon at bounding box center [55, 20] width 4 height 7
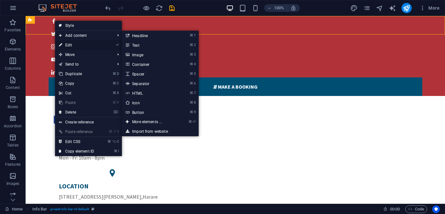
click at [62, 44] on icon at bounding box center [60, 45] width 3 height 10
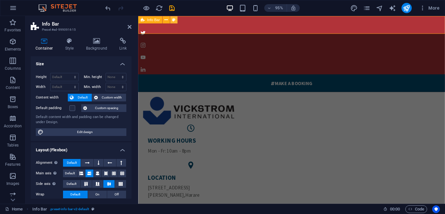
click at [173, 20] on icon at bounding box center [173, 19] width 3 height 6
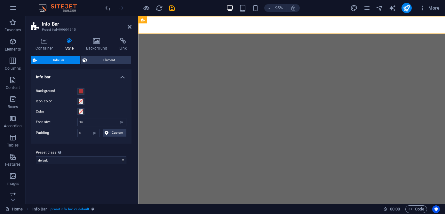
select select "px"
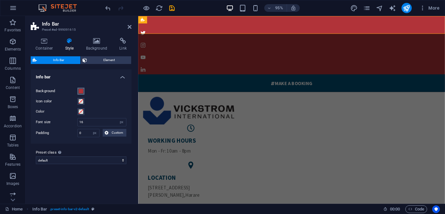
click at [82, 91] on span at bounding box center [80, 91] width 5 height 5
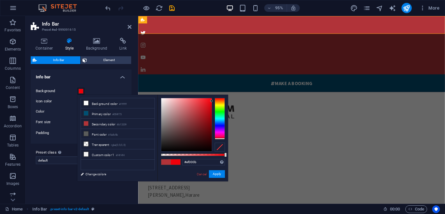
drag, startPoint x: 198, startPoint y: 114, endPoint x: 212, endPoint y: 101, distance: 19.3
click at [212, 101] on div at bounding box center [193, 125] width 64 height 54
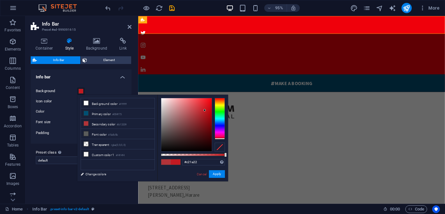
drag, startPoint x: 210, startPoint y: 100, endPoint x: 205, endPoint y: 110, distance: 11.6
click at [205, 110] on div at bounding box center [186, 124] width 51 height 53
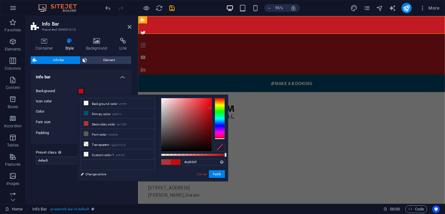
type input "#cd0710"
drag, startPoint x: 204, startPoint y: 110, endPoint x: 210, endPoint y: 108, distance: 6.0
click at [210, 108] on div at bounding box center [210, 108] width 2 height 2
click at [217, 177] on button "Apply" at bounding box center [217, 174] width 16 height 8
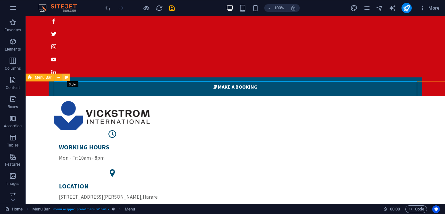
click at [66, 78] on icon at bounding box center [67, 77] width 4 height 7
select select "rem"
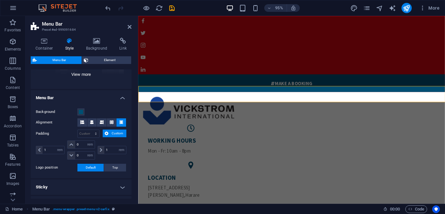
scroll to position [20, 0]
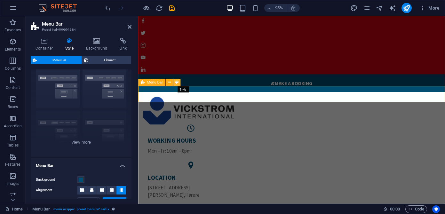
click at [177, 83] on icon at bounding box center [176, 82] width 3 height 6
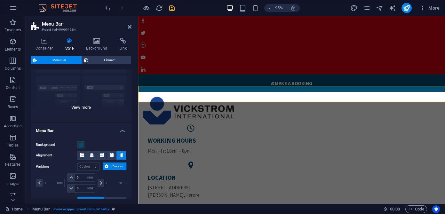
scroll to position [84, 0]
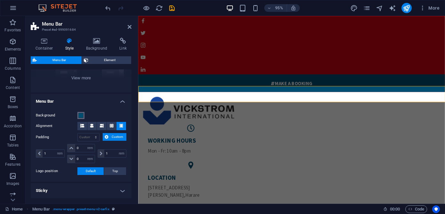
click at [80, 116] on span at bounding box center [80, 115] width 5 height 5
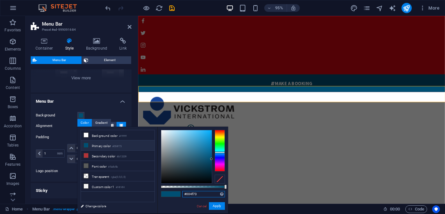
click at [202, 196] on input "#004f73" at bounding box center [203, 194] width 43 height 6
drag, startPoint x: 202, startPoint y: 196, endPoint x: 185, endPoint y: 196, distance: 17.3
click at [185, 196] on input "#004f73" at bounding box center [203, 194] width 43 height 6
paste input "18479D"
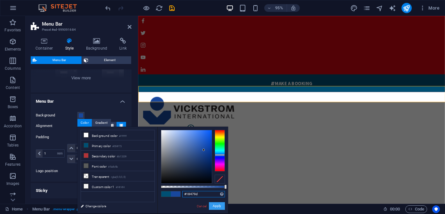
type input "#18479d"
click at [220, 206] on button "Apply" at bounding box center [217, 206] width 16 height 8
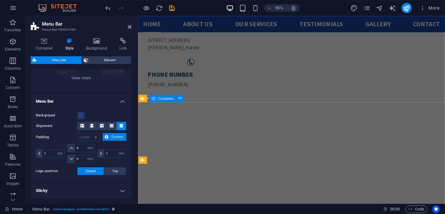
scroll to position [0, 0]
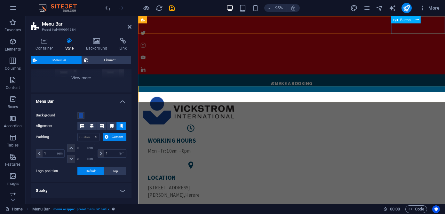
click at [445, 77] on div " Make a BOOKING" at bounding box center [299, 86] width 323 height 19
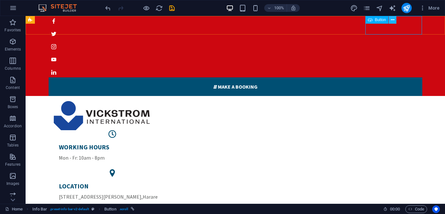
click at [393, 20] on icon at bounding box center [393, 20] width 4 height 7
click at [407, 77] on div " Make a BOOKING" at bounding box center [236, 86] width 374 height 19
click at [394, 20] on icon at bounding box center [393, 20] width 4 height 7
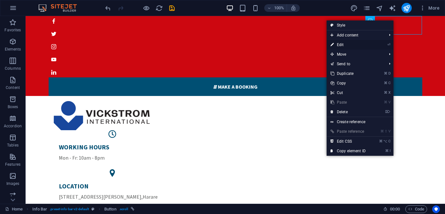
click at [368, 47] on link "⏎ Edit" at bounding box center [348, 45] width 43 height 10
select select "%"
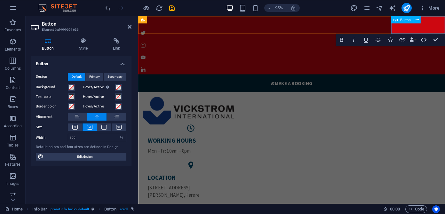
click at [442, 77] on link " Make a BOOKING" at bounding box center [299, 86] width 323 height 19
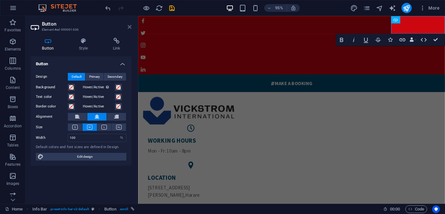
click at [130, 28] on icon at bounding box center [130, 26] width 4 height 5
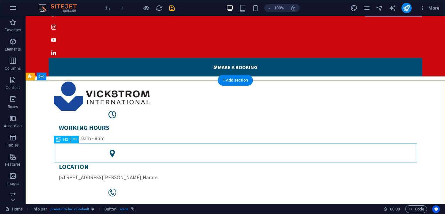
scroll to position [21, 0]
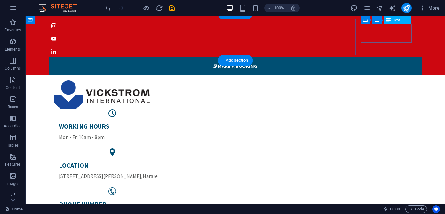
click at [166, 200] on div "PHONE NUMBER +263 242 750747" at bounding box center [113, 209] width 108 height 19
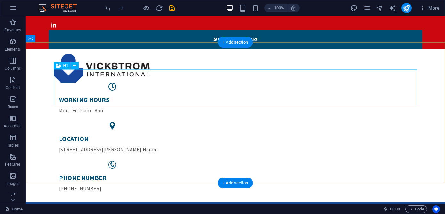
scroll to position [47, 0]
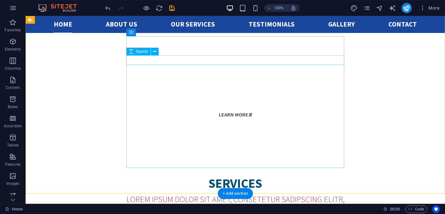
scroll to position [416, 0]
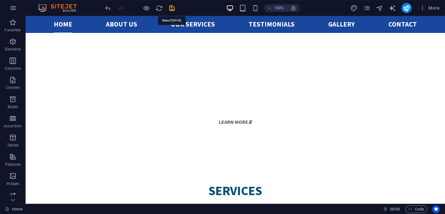
click at [172, 9] on icon "save" at bounding box center [171, 7] width 7 height 7
checkbox input "false"
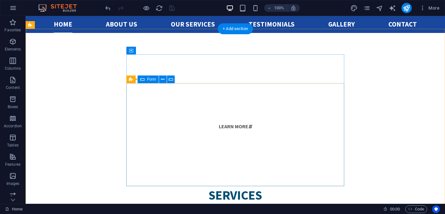
scroll to position [465, 0]
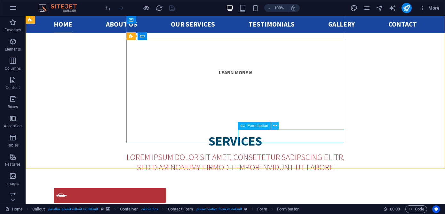
click at [273, 127] on icon at bounding box center [275, 126] width 4 height 7
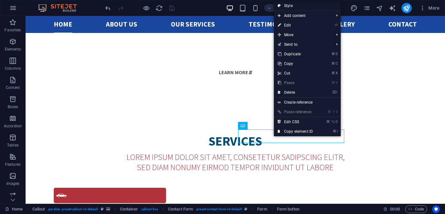
click at [293, 6] on link "Style" at bounding box center [307, 6] width 67 height 10
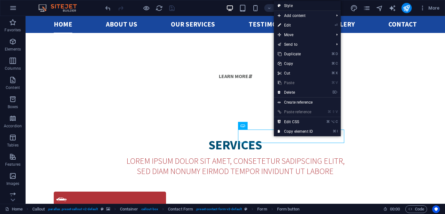
select select "rem"
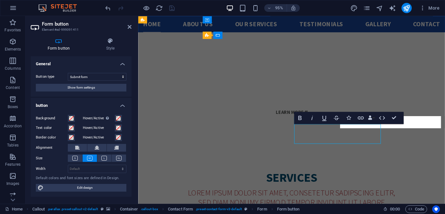
scroll to position [474, 0]
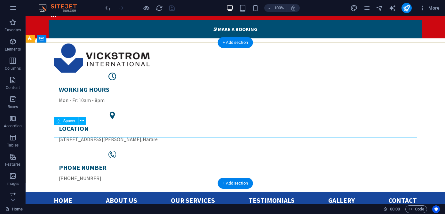
scroll to position [60, 0]
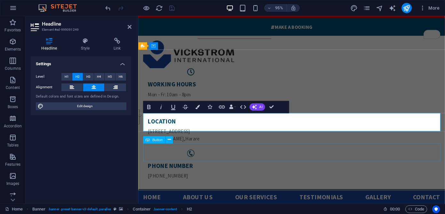
scroll to position [55, 0]
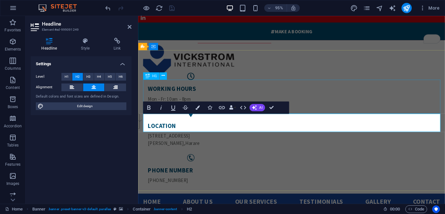
drag, startPoint x: 171, startPoint y: 78, endPoint x: 34, endPoint y: 67, distance: 136.8
click at [171, 78] on div "H1" at bounding box center [157, 76] width 28 height 8
click at [131, 27] on icon at bounding box center [130, 26] width 4 height 5
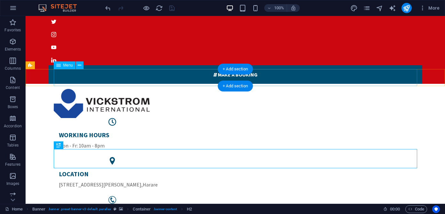
scroll to position [0, 0]
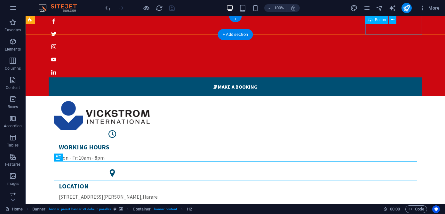
click at [420, 77] on div " Make a BOOKING" at bounding box center [236, 86] width 374 height 19
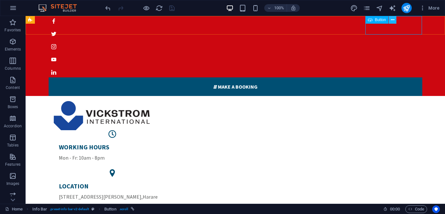
click at [392, 20] on icon at bounding box center [393, 20] width 4 height 7
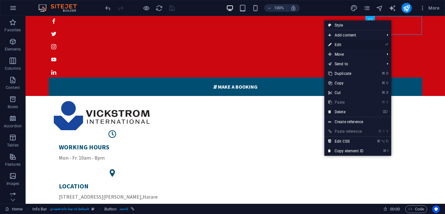
click at [354, 46] on link "⏎ Edit" at bounding box center [345, 45] width 43 height 10
select select "%"
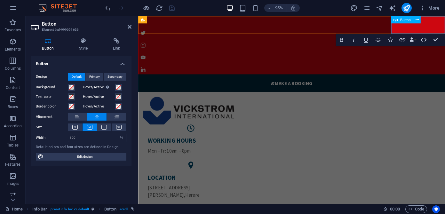
click at [442, 77] on link " Make a BOOKING" at bounding box center [299, 86] width 323 height 19
click at [445, 77] on link " Make a BOOKING" at bounding box center [299, 86] width 323 height 19
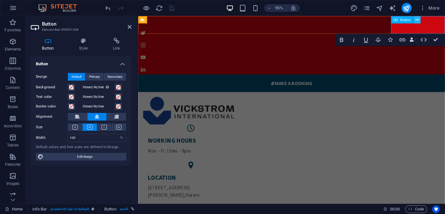
click at [417, 18] on icon at bounding box center [416, 19] width 3 height 6
click at [81, 40] on icon at bounding box center [83, 41] width 31 height 6
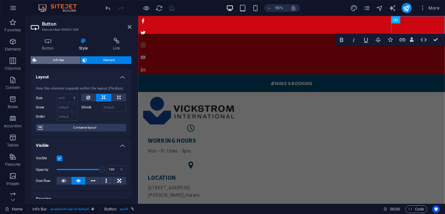
click at [64, 60] on span "Info Bar" at bounding box center [59, 60] width 40 height 8
select select "px"
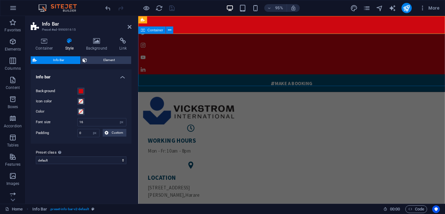
click at [252, 96] on div "WORKING HOURS Mon - Fr: 10am - 8pm LOCATION 5393 Jason Moyo Avenue , Harare PHO…" at bounding box center [299, 177] width 323 height 162
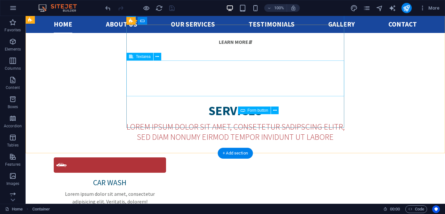
scroll to position [490, 0]
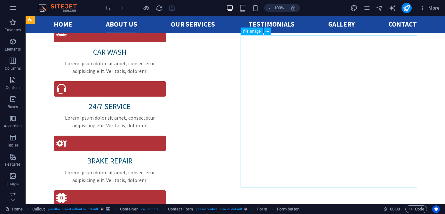
scroll to position [623, 0]
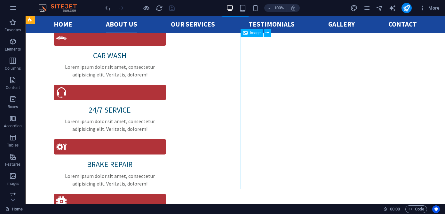
click at [254, 33] on span "Image" at bounding box center [255, 33] width 11 height 4
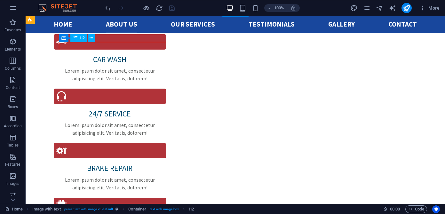
scroll to position [638, 0]
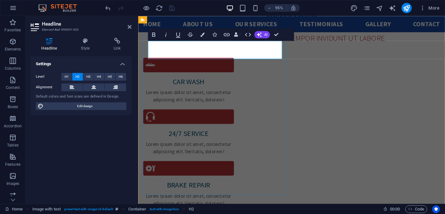
drag, startPoint x: 231, startPoint y: 51, endPoint x: 194, endPoint y: 51, distance: 36.8
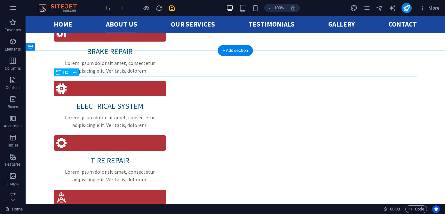
scroll to position [730, 0]
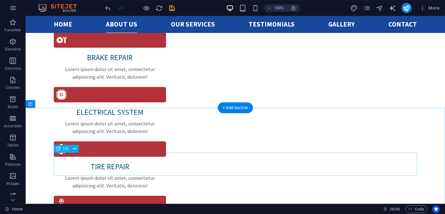
click at [73, 150] on icon at bounding box center [75, 149] width 4 height 7
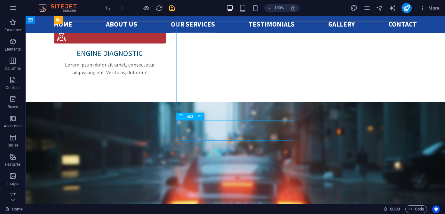
scroll to position [896, 0]
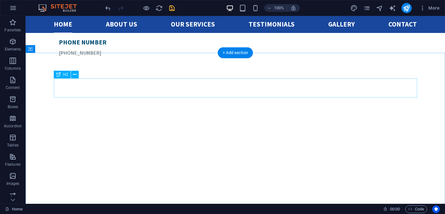
scroll to position [186, 0]
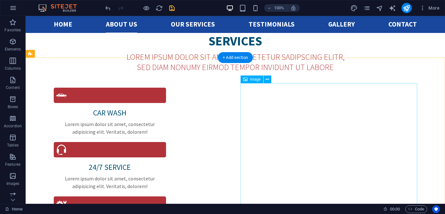
scroll to position [632, 0]
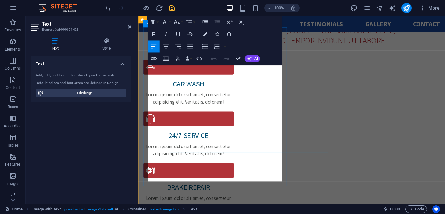
scroll to position [647, 0]
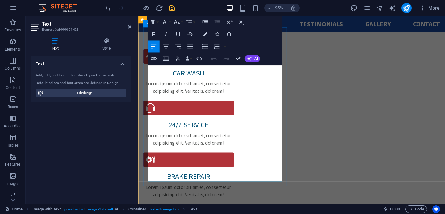
drag, startPoint x: 251, startPoint y: 187, endPoint x: 149, endPoint y: 70, distance: 154.0
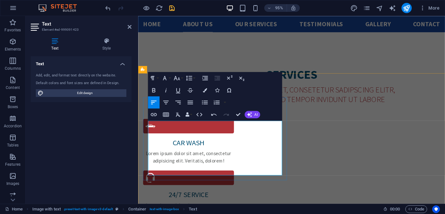
scroll to position [573, 0]
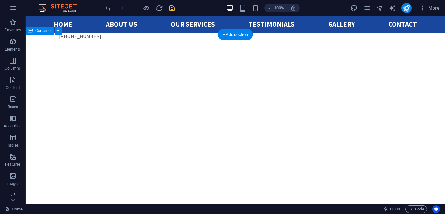
scroll to position [201, 0]
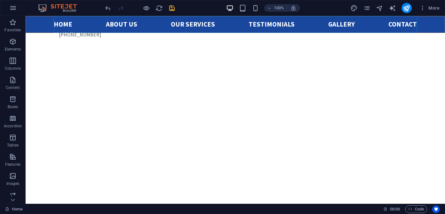
click at [125, 26] on nav "Home About us Our services Testimonials Gallery Contact" at bounding box center [236, 24] width 364 height 17
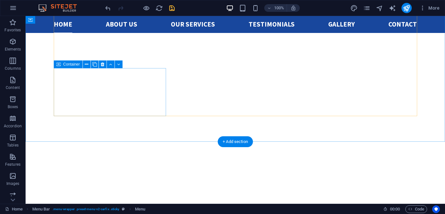
scroll to position [329, 0]
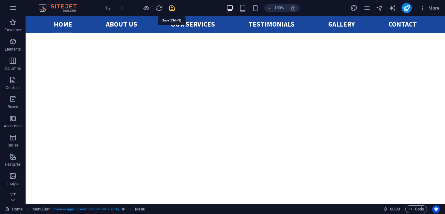
click at [171, 8] on icon "save" at bounding box center [171, 7] width 7 height 7
checkbox input "false"
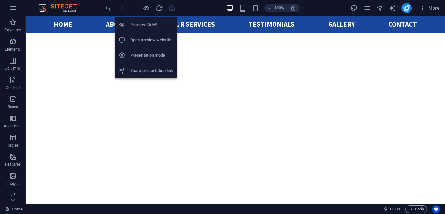
click at [165, 39] on h6 "Open preview website" at bounding box center [151, 40] width 43 height 8
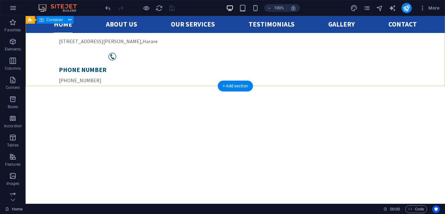
scroll to position [163, 0]
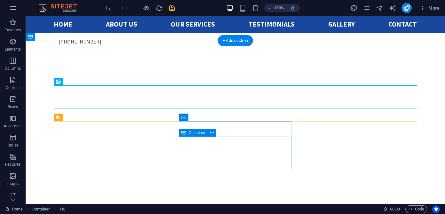
scroll to position [197, 0]
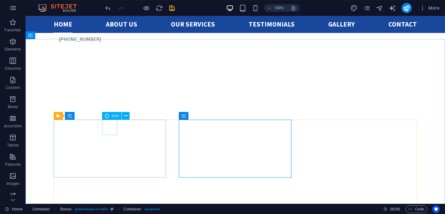
click at [108, 117] on icon at bounding box center [107, 116] width 4 height 8
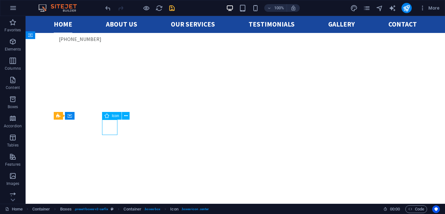
click at [109, 116] on icon at bounding box center [107, 116] width 4 height 8
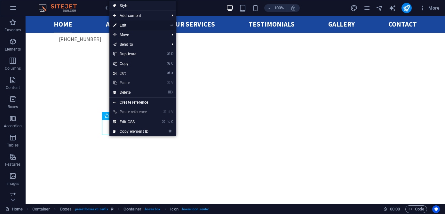
click at [127, 23] on link "⏎ Edit" at bounding box center [130, 25] width 43 height 10
select select "xMidYMid"
select select "px"
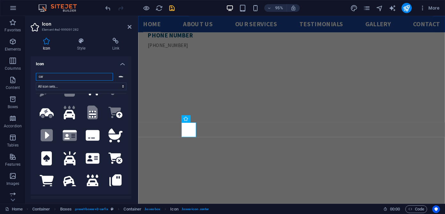
scroll to position [639, 0]
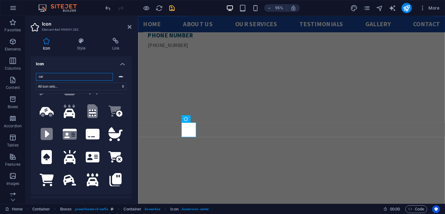
click at [70, 77] on input "car" at bounding box center [74, 77] width 77 height 8
drag, startPoint x: 68, startPoint y: 77, endPoint x: 37, endPoint y: 78, distance: 30.4
click at [37, 78] on input "car" at bounding box center [74, 77] width 77 height 8
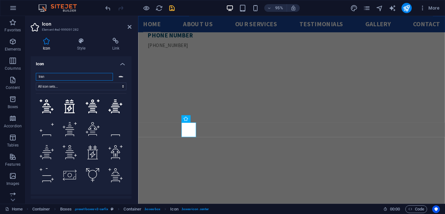
scroll to position [534, 0]
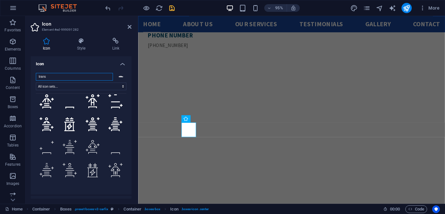
type input "transl"
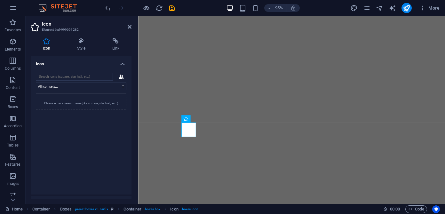
select select "xMidYMid"
select select "px"
click at [95, 78] on input "search" at bounding box center [74, 77] width 77 height 8
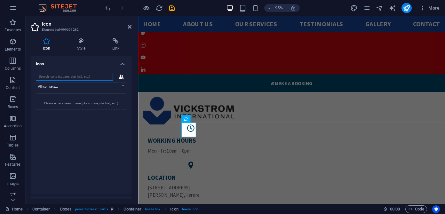
scroll to position [197, 0]
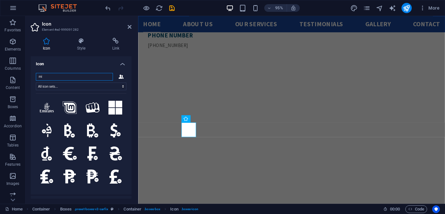
type input "m"
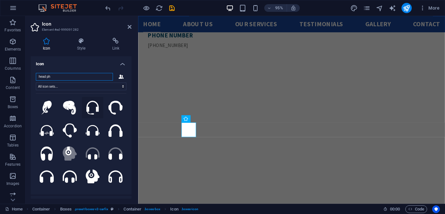
type input "head ph"
click at [90, 107] on icon at bounding box center [92, 108] width 12 height 14
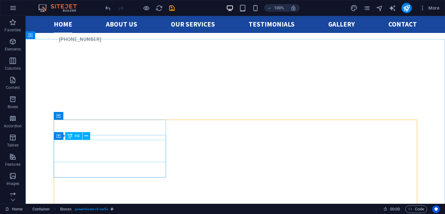
click at [79, 138] on span "H4" at bounding box center [77, 136] width 5 height 4
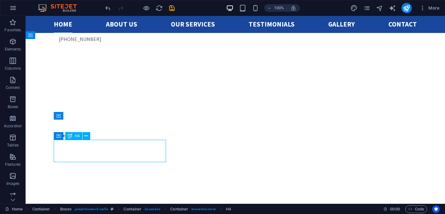
click at [76, 137] on span "H4" at bounding box center [77, 136] width 5 height 4
click at [70, 135] on icon at bounding box center [70, 136] width 4 height 8
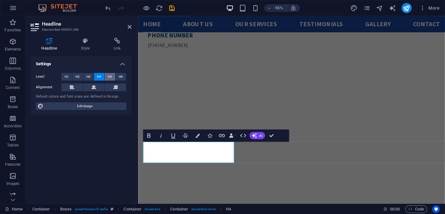
click at [109, 77] on span "H5" at bounding box center [110, 77] width 4 height 8
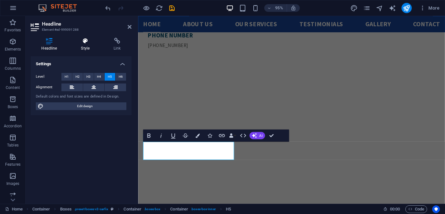
click at [87, 47] on h4 "Style" at bounding box center [86, 44] width 33 height 13
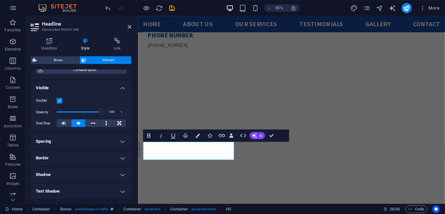
scroll to position [32, 0]
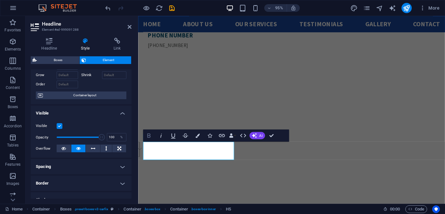
click at [148, 136] on icon "button" at bounding box center [148, 135] width 7 height 7
click at [148, 137] on icon "button" at bounding box center [148, 135] width 7 height 7
click at [149, 137] on icon "button" at bounding box center [148, 135] width 7 height 7
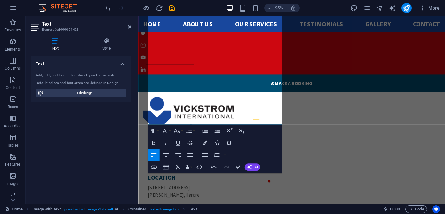
scroll to position [684, 0]
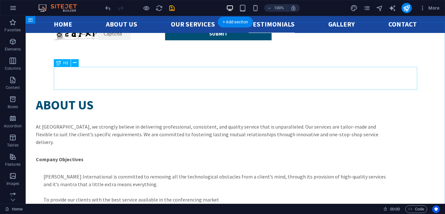
scroll to position [1139, 0]
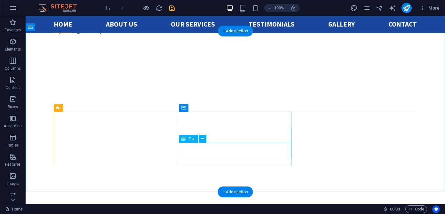
scroll to position [218, 0]
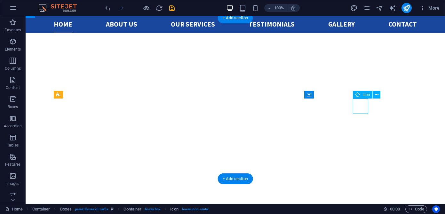
select select "xMidYMid"
select select "px"
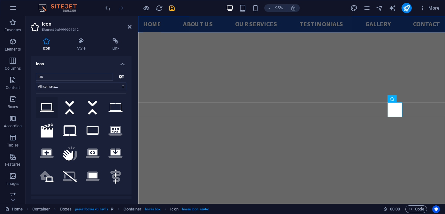
type input "lap"
click at [45, 107] on icon at bounding box center [47, 107] width 14 height 8
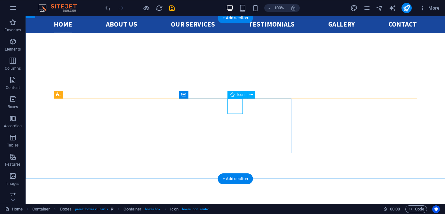
select select "xMidYMid"
select select "px"
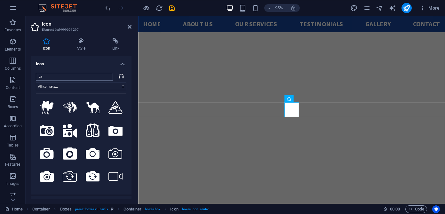
type input "c"
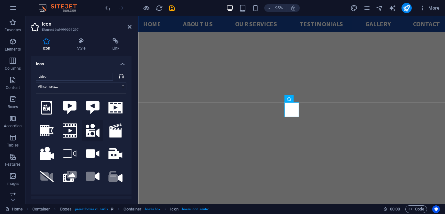
type input "video"
click at [92, 132] on icon at bounding box center [93, 131] width 14 height 14
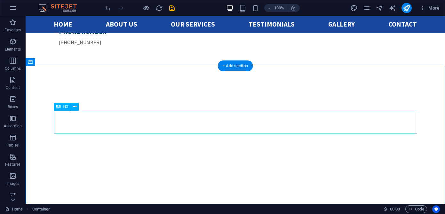
scroll to position [206, 0]
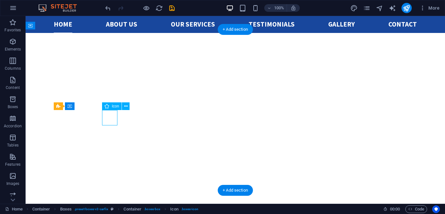
select select "xMidYMid"
select select "px"
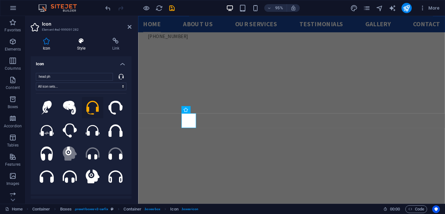
click at [86, 45] on h4 "Style" at bounding box center [82, 44] width 35 height 13
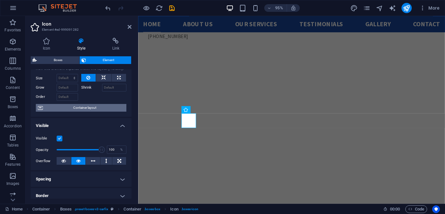
scroll to position [0, 0]
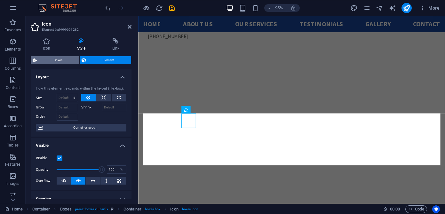
click at [59, 62] on span "Boxes" at bounding box center [58, 60] width 39 height 8
select select "rem"
select select "preset-boxes-v3-carfix"
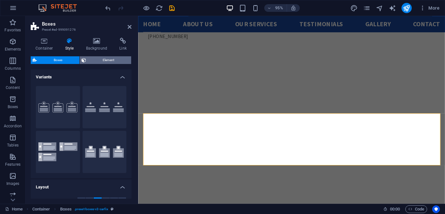
click at [95, 60] on span "Element" at bounding box center [109, 60] width 42 height 8
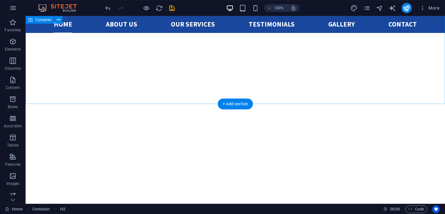
scroll to position [273, 0]
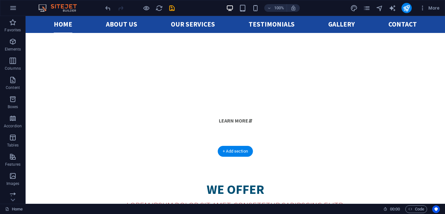
scroll to position [416, 0]
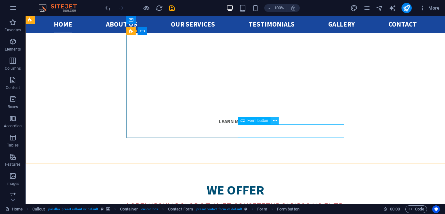
click at [275, 122] on icon at bounding box center [275, 120] width 4 height 7
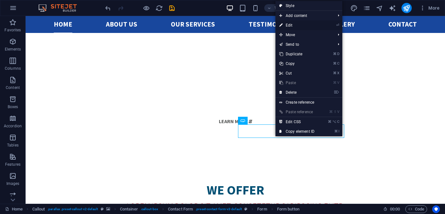
click at [292, 25] on link "⏎ Edit" at bounding box center [297, 25] width 43 height 10
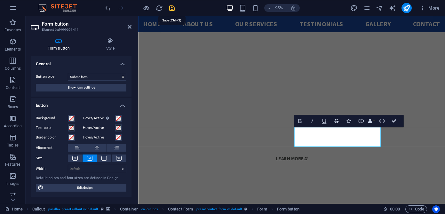
click at [172, 6] on icon "save" at bounding box center [171, 7] width 7 height 7
checkbox input "false"
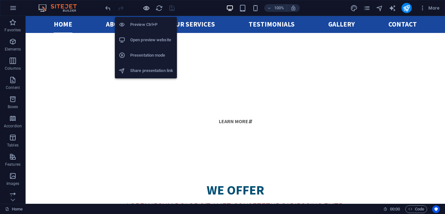
click at [147, 10] on icon "button" at bounding box center [146, 7] width 7 height 7
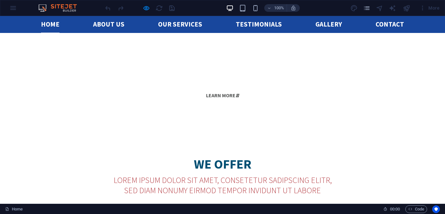
scroll to position [349, 0]
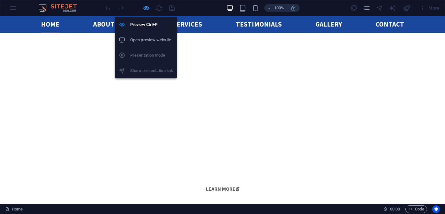
click at [146, 5] on icon "button" at bounding box center [146, 7] width 7 height 7
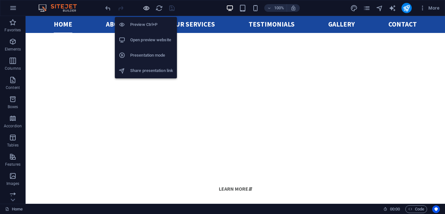
click at [146, 9] on icon "button" at bounding box center [146, 7] width 7 height 7
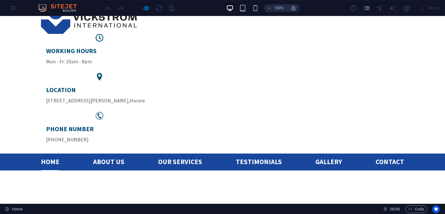
scroll to position [0, 0]
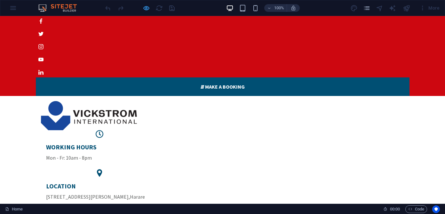
click at [144, 6] on icon "button" at bounding box center [146, 7] width 7 height 7
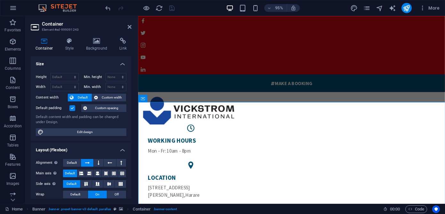
click at [94, 37] on div "Container Style Background Link Size Height Default px rem % vh vw Min. height …" at bounding box center [81, 118] width 111 height 171
click at [97, 42] on icon at bounding box center [96, 41] width 31 height 6
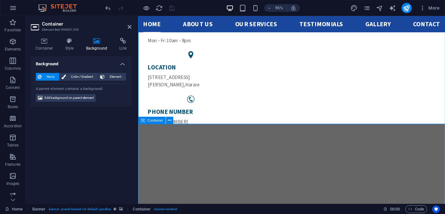
scroll to position [115, 0]
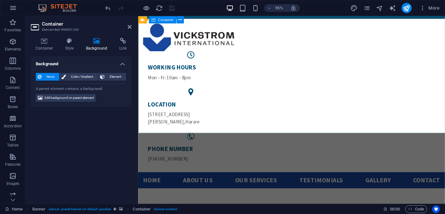
scroll to position [0, 0]
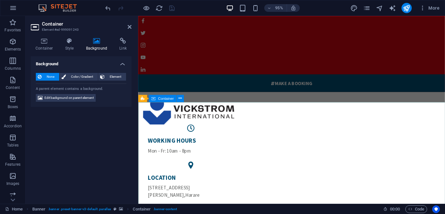
click at [143, 100] on icon at bounding box center [143, 98] width 4 height 7
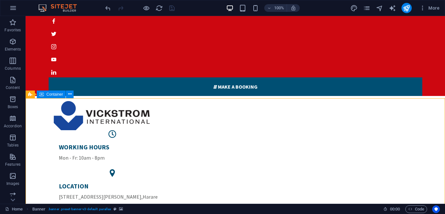
click at [46, 97] on div "Container" at bounding box center [51, 95] width 29 height 8
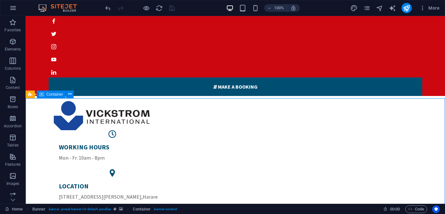
click at [57, 94] on span "Container" at bounding box center [54, 94] width 17 height 4
click at [70, 94] on icon at bounding box center [70, 94] width 5 height 7
select select "ms"
select select "s"
select select "progressive"
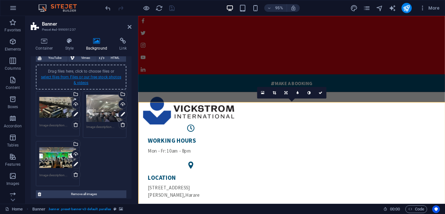
scroll to position [51, 0]
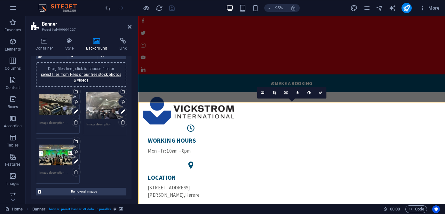
click at [104, 105] on div "Drag files here, click to choose files or select files from Files or our free s…" at bounding box center [104, 106] width 37 height 28
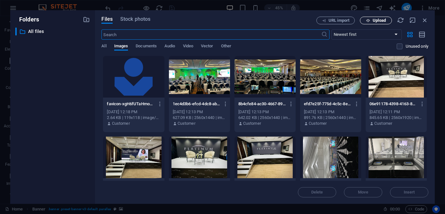
click at [370, 17] on button "Upload" at bounding box center [376, 21] width 32 height 8
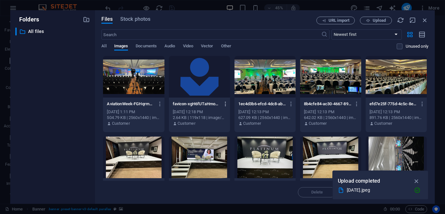
click at [225, 103] on icon "button" at bounding box center [226, 104] width 6 height 6
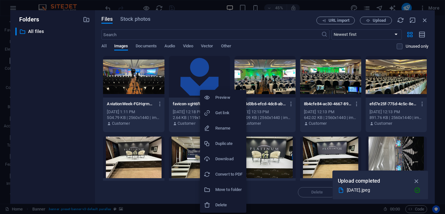
click at [227, 126] on h6 "Rename" at bounding box center [228, 128] width 27 height 8
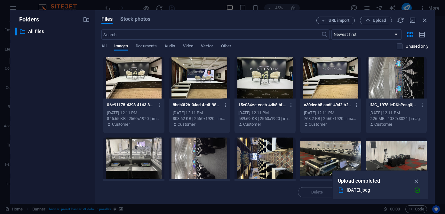
scroll to position [69, 0]
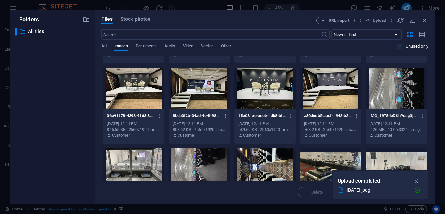
type input "Vickstrom International.png"
click at [382, 99] on div at bounding box center [396, 89] width 61 height 42
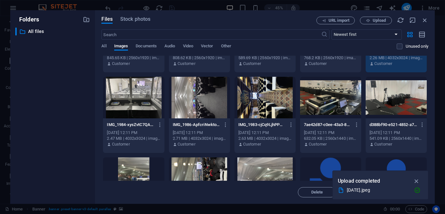
scroll to position [173, 0]
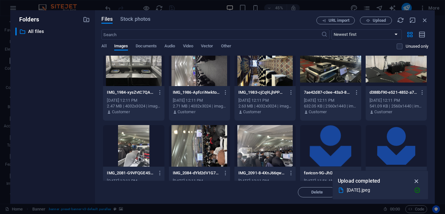
click at [421, 181] on button "button" at bounding box center [417, 181] width 12 height 10
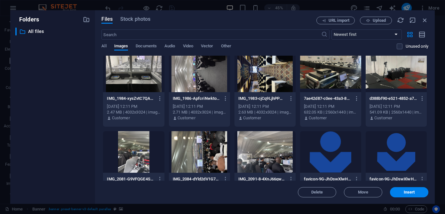
scroll to position [0, 0]
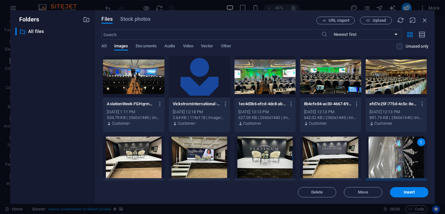
click at [145, 67] on div at bounding box center [133, 77] width 61 height 42
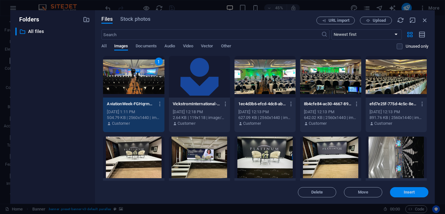
click at [409, 191] on span "Insert" at bounding box center [409, 192] width 11 height 4
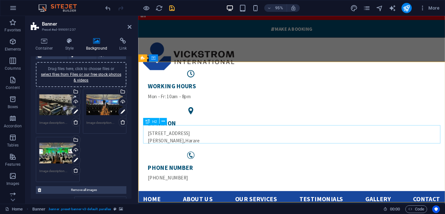
scroll to position [64, 0]
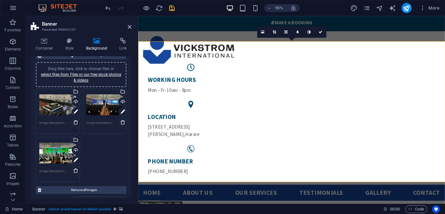
click at [170, 11] on icon "save" at bounding box center [171, 7] width 7 height 7
checkbox input "false"
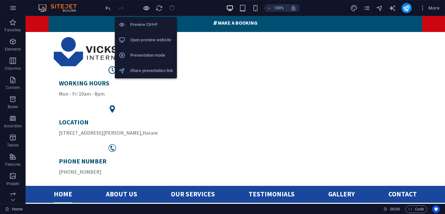
click at [147, 9] on icon "button" at bounding box center [146, 7] width 7 height 7
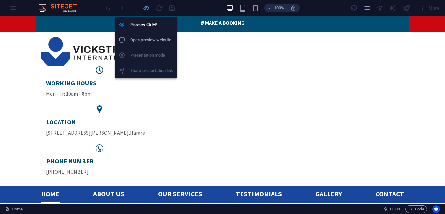
click at [146, 10] on icon "button" at bounding box center [146, 7] width 7 height 7
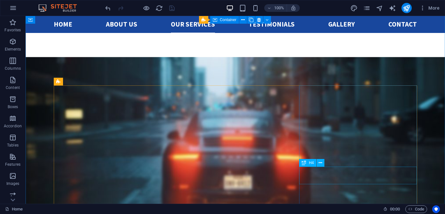
scroll to position [825, 0]
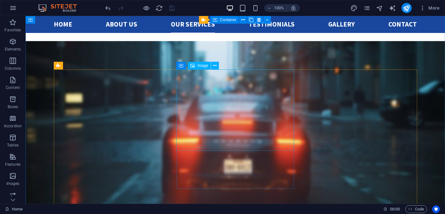
click at [199, 68] on div "Image" at bounding box center [199, 66] width 23 height 8
click at [201, 66] on span "Image" at bounding box center [202, 66] width 11 height 4
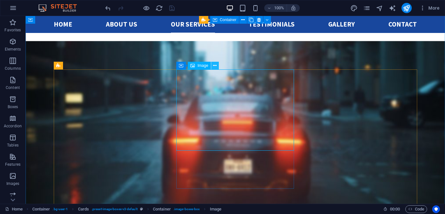
click at [216, 65] on icon at bounding box center [215, 65] width 4 height 7
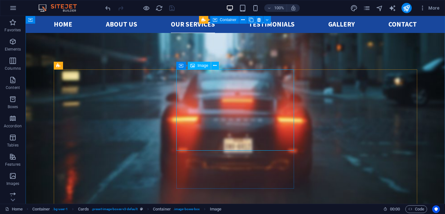
select select "%"
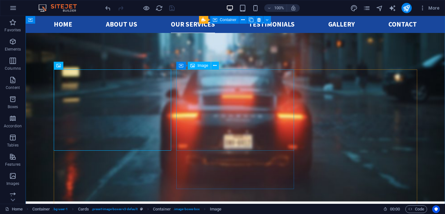
click at [203, 67] on span "Image" at bounding box center [202, 66] width 11 height 4
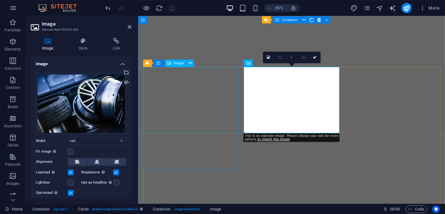
select select "%"
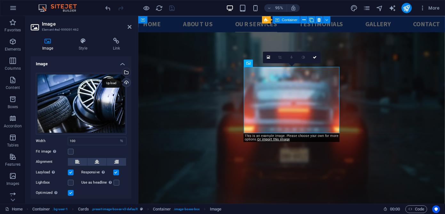
click at [125, 83] on div "Upload" at bounding box center [126, 83] width 10 height 10
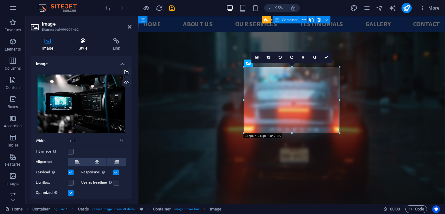
click at [80, 46] on h4 "Style" at bounding box center [84, 44] width 34 height 13
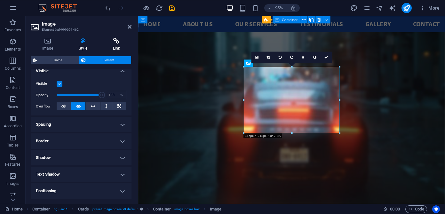
scroll to position [54, 0]
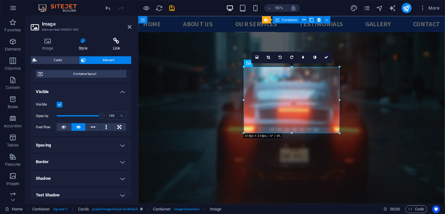
click at [116, 41] on icon at bounding box center [116, 41] width 30 height 6
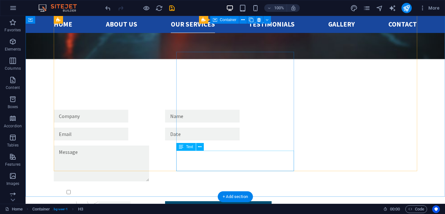
scroll to position [1003, 0]
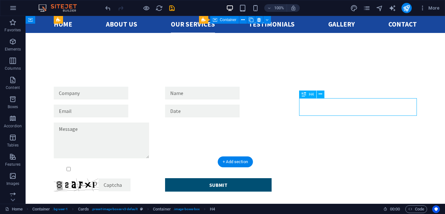
scroll to position [1022, 0]
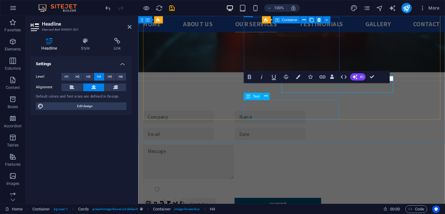
scroll to position [1022, 0]
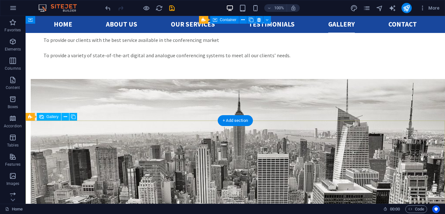
scroll to position [1321, 0]
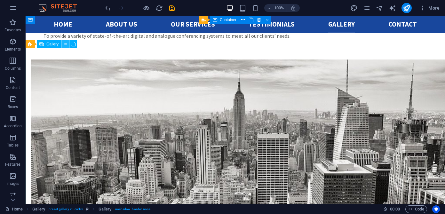
click at [64, 45] on icon at bounding box center [66, 44] width 4 height 7
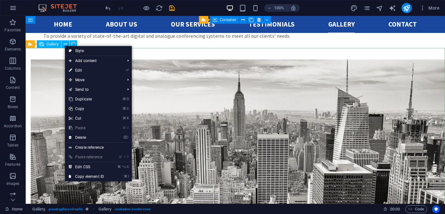
click at [45, 44] on div "Gallery" at bounding box center [49, 44] width 24 height 8
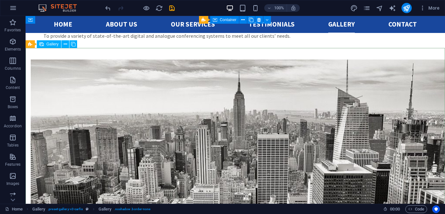
click at [45, 44] on div "Gallery" at bounding box center [49, 44] width 24 height 8
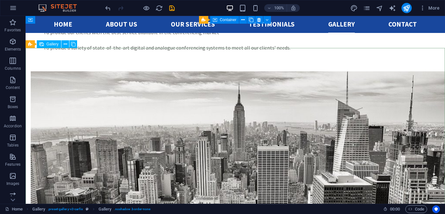
scroll to position [1337, 0]
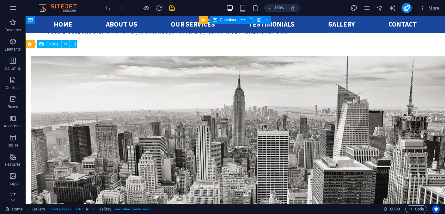
select select "4"
select select "px"
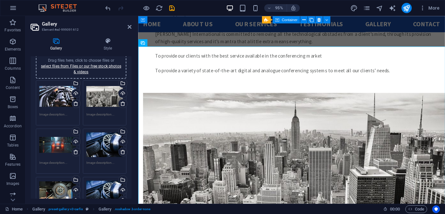
scroll to position [17, 0]
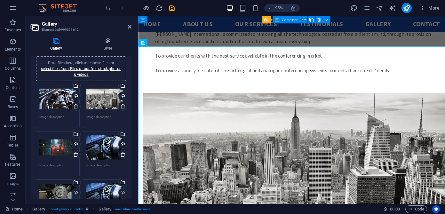
click at [59, 100] on div "Drag files here, click to choose files or select files from Files or our free s…" at bounding box center [57, 99] width 37 height 26
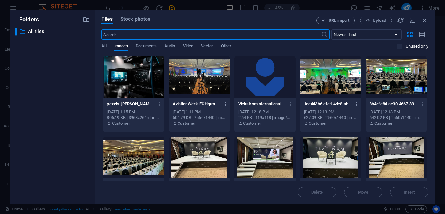
scroll to position [1485, 0]
click at [220, 84] on div at bounding box center [199, 77] width 61 height 42
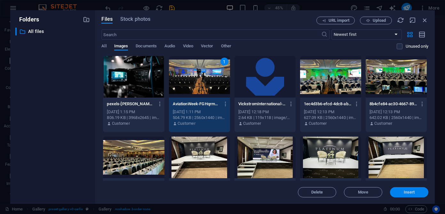
click at [403, 191] on span "Insert" at bounding box center [409, 192] width 33 height 4
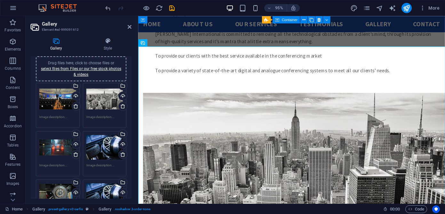
click at [105, 103] on div "Drag files here, click to choose files or select files from Files or our free s…" at bounding box center [104, 99] width 37 height 26
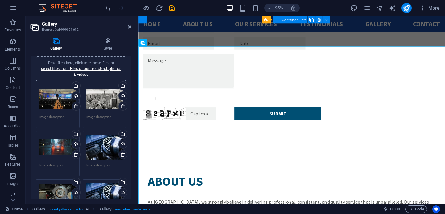
scroll to position [1485, 0]
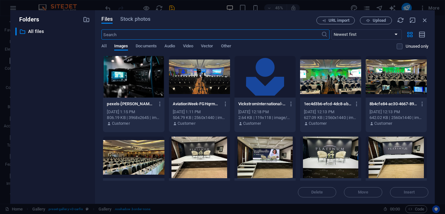
click at [146, 148] on div at bounding box center [133, 158] width 61 height 42
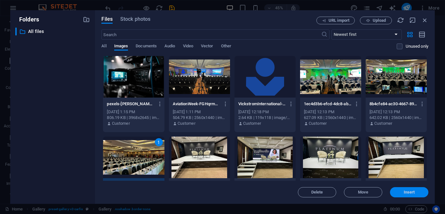
click at [403, 191] on span "Insert" at bounding box center [409, 192] width 33 height 4
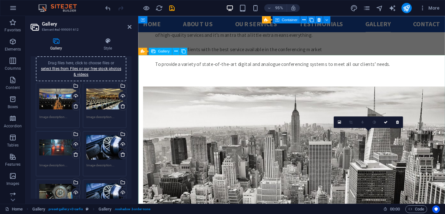
scroll to position [1348, 0]
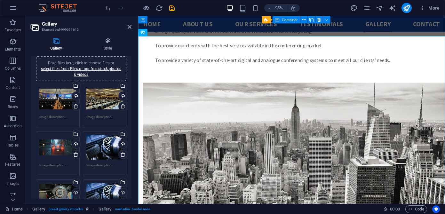
click at [53, 150] on div "Drag files here, click to choose files or select files from Files or our free s…" at bounding box center [57, 148] width 37 height 26
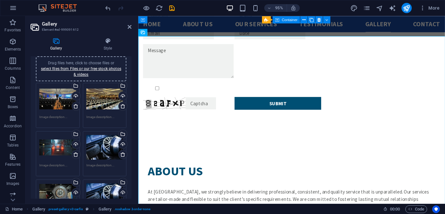
scroll to position [1485, 0]
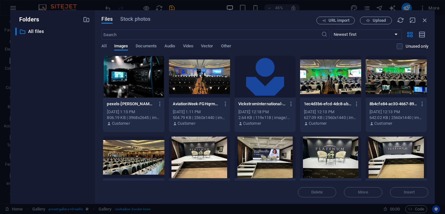
click at [338, 154] on div at bounding box center [330, 158] width 61 height 42
click at [409, 196] on button "Insert" at bounding box center [409, 192] width 38 height 10
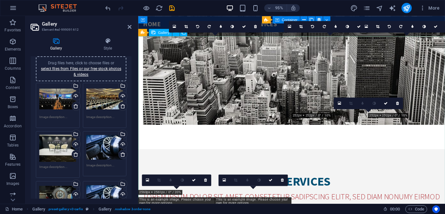
scroll to position [1348, 0]
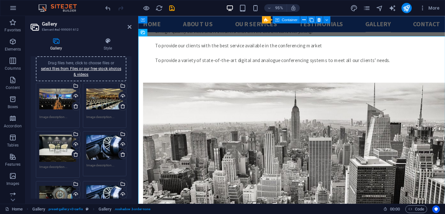
click at [105, 148] on div "Drag files here, click to choose files or select files from Files or our free s…" at bounding box center [104, 148] width 37 height 26
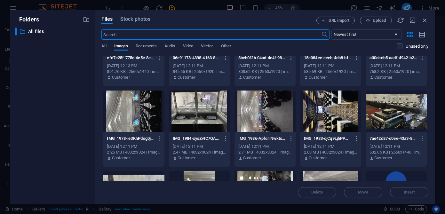
scroll to position [128, 0]
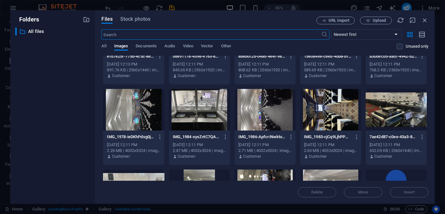
click at [404, 118] on div at bounding box center [396, 110] width 61 height 42
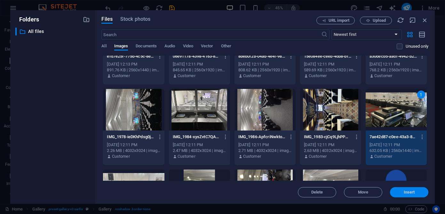
click at [404, 194] on span "Insert" at bounding box center [409, 192] width 11 height 4
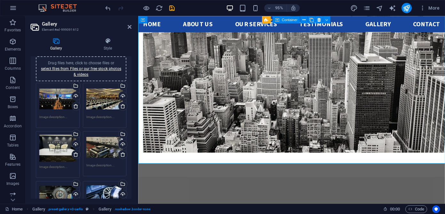
scroll to position [50, 0]
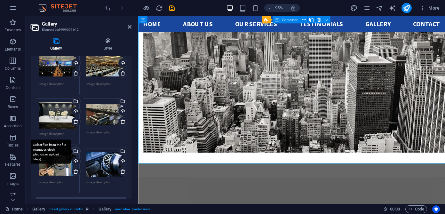
click at [55, 158] on div "Select files from the file manager, stock photos, or upload file(s)" at bounding box center [50, 152] width 42 height 24
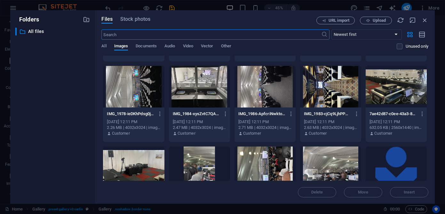
scroll to position [204, 0]
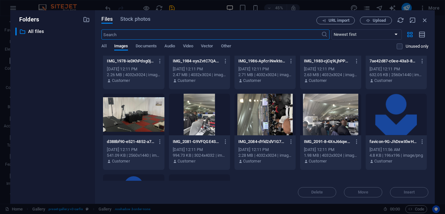
click at [332, 123] on div at bounding box center [330, 115] width 61 height 42
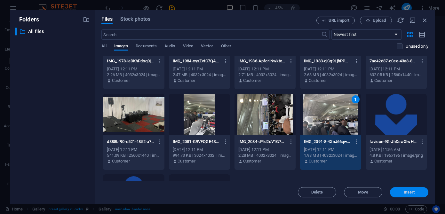
click at [398, 190] on button "Insert" at bounding box center [409, 192] width 38 height 10
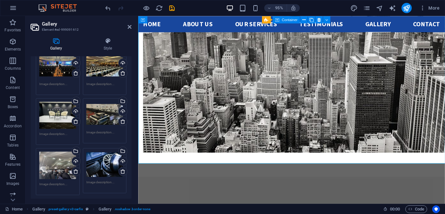
click at [106, 161] on div "Drag files here, click to choose files or select files from Files or our free s…" at bounding box center [104, 165] width 37 height 26
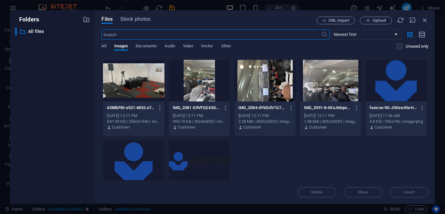
scroll to position [225, 0]
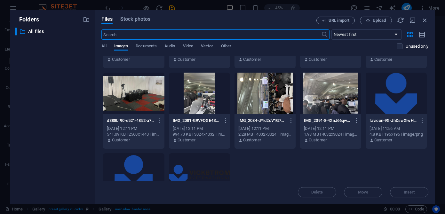
click at [155, 98] on div at bounding box center [133, 94] width 61 height 42
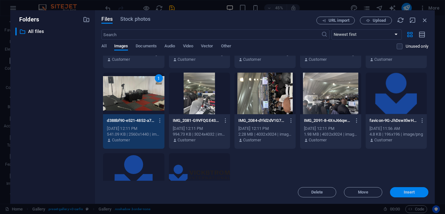
click at [405, 192] on span "Insert" at bounding box center [409, 192] width 11 height 4
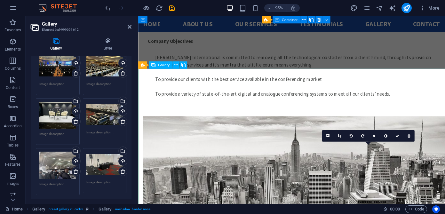
scroll to position [1311, 0]
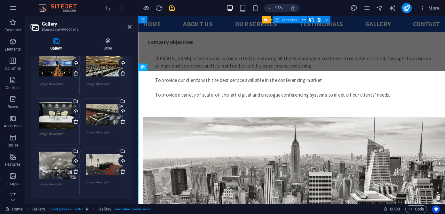
click at [169, 6] on icon "save" at bounding box center [171, 7] width 7 height 7
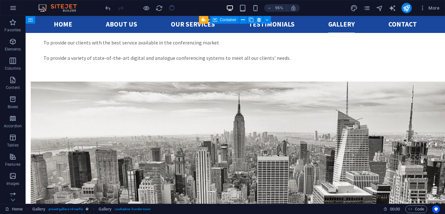
checkbox input "false"
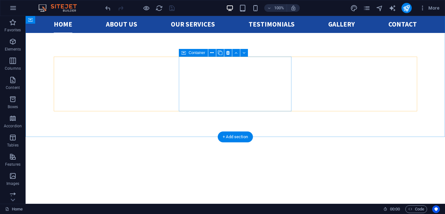
scroll to position [267, 0]
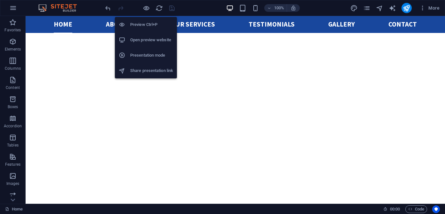
click at [146, 23] on h6 "Preview Ctrl+P" at bounding box center [151, 25] width 43 height 8
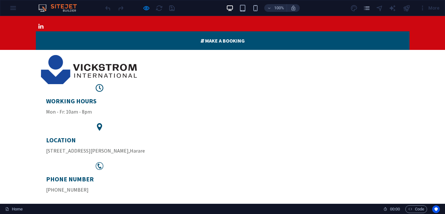
scroll to position [0, 0]
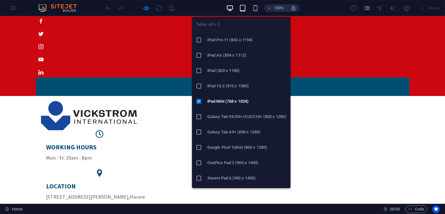
click at [242, 7] on icon "button" at bounding box center [242, 7] width 7 height 7
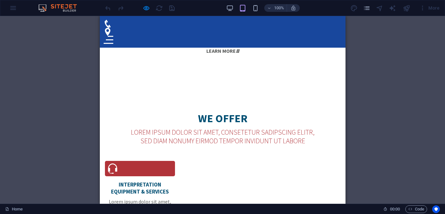
scroll to position [601, 0]
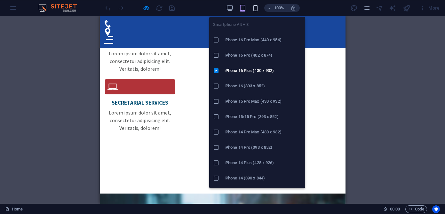
click at [255, 5] on icon "button" at bounding box center [255, 7] width 7 height 7
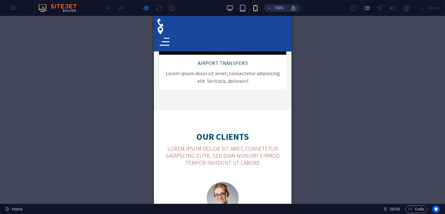
scroll to position [2274, 0]
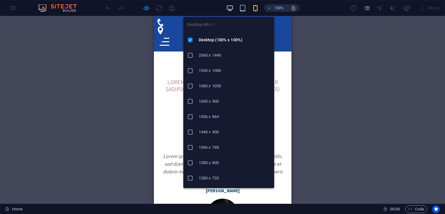
click at [230, 7] on icon "button" at bounding box center [229, 7] width 7 height 7
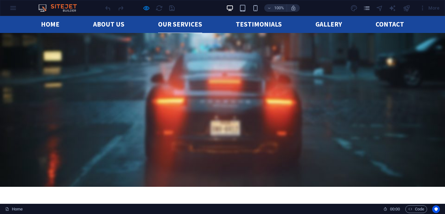
scroll to position [832, 0]
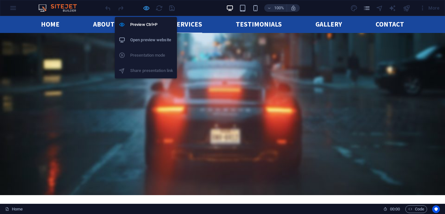
click at [147, 9] on icon "button" at bounding box center [146, 7] width 7 height 7
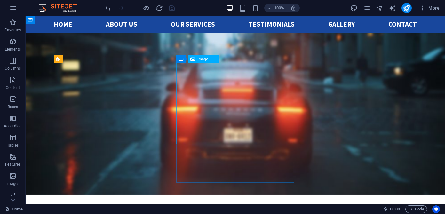
click at [196, 60] on div "Image" at bounding box center [199, 59] width 23 height 8
click at [205, 60] on span "Image" at bounding box center [202, 59] width 11 height 4
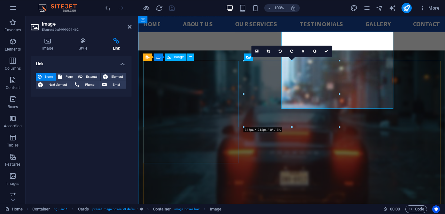
scroll to position [862, 0]
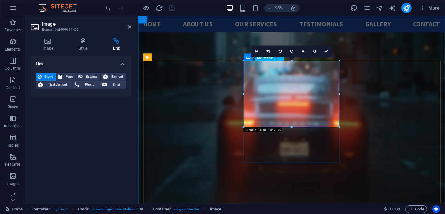
click at [256, 51] on icon at bounding box center [257, 51] width 4 height 4
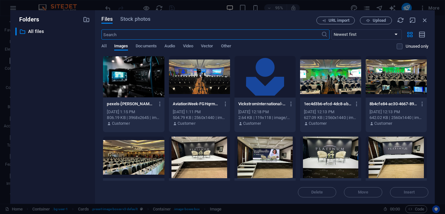
scroll to position [1013, 0]
click at [377, 20] on span "Upload" at bounding box center [379, 21] width 13 height 4
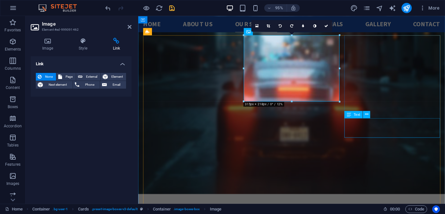
scroll to position [873, 0]
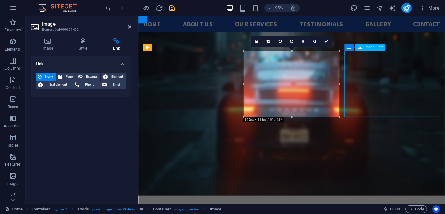
scroll to position [842, 0]
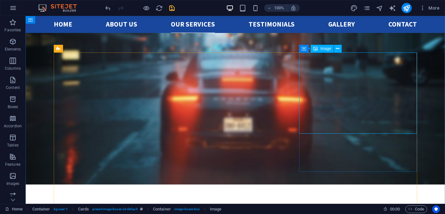
click at [321, 51] on span "Image" at bounding box center [325, 49] width 11 height 4
click at [323, 49] on span "Image" at bounding box center [325, 49] width 11 height 4
select select "%"
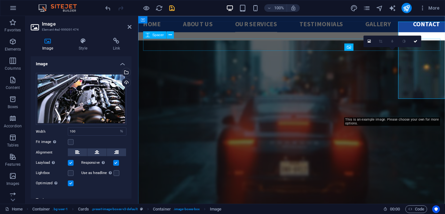
scroll to position [873, 0]
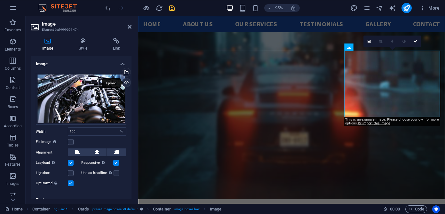
click at [125, 81] on div "Upload" at bounding box center [126, 83] width 10 height 10
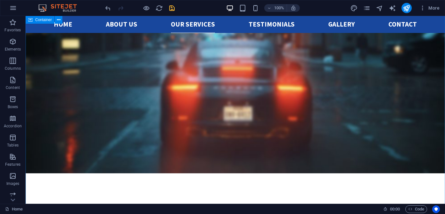
scroll to position [854, 0]
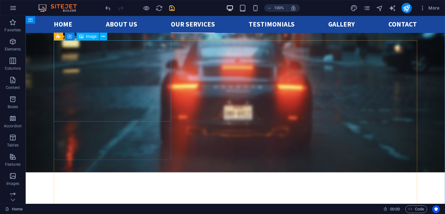
click at [92, 38] on span "Image" at bounding box center [91, 37] width 11 height 4
click at [89, 38] on span "Image" at bounding box center [91, 37] width 11 height 4
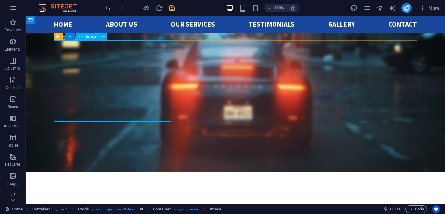
select select "%"
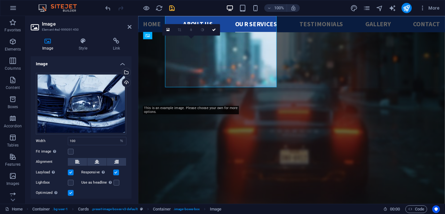
scroll to position [885, 0]
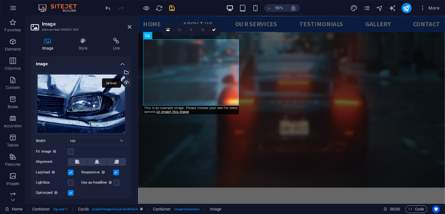
click at [125, 80] on div "Upload" at bounding box center [126, 83] width 10 height 10
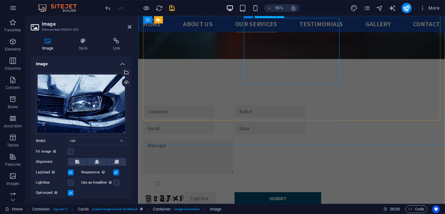
scroll to position [1021, 0]
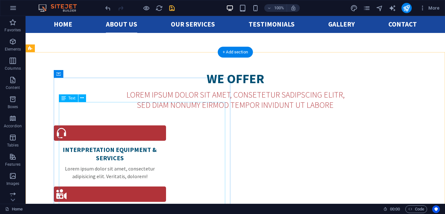
scroll to position [534, 0]
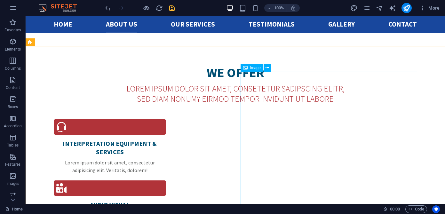
click at [257, 68] on span "Image" at bounding box center [255, 68] width 11 height 4
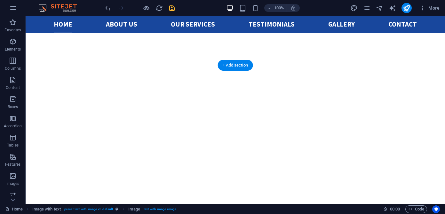
scroll to position [319, 0]
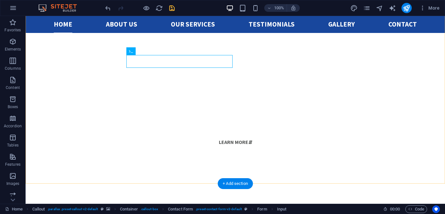
scroll to position [396, 0]
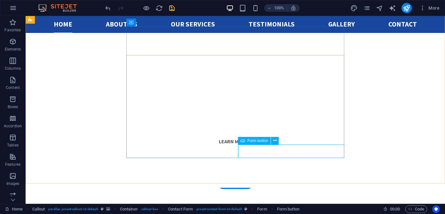
click at [259, 141] on span "Form button" at bounding box center [258, 141] width 21 height 4
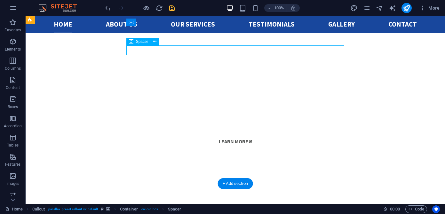
select select "px"
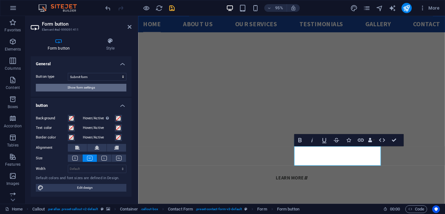
click at [109, 90] on button "Show form settings" at bounding box center [81, 88] width 91 height 8
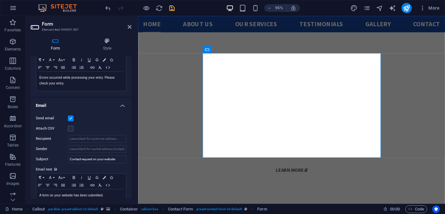
scroll to position [123, 0]
click at [106, 140] on input "Recipient" at bounding box center [97, 138] width 59 height 8
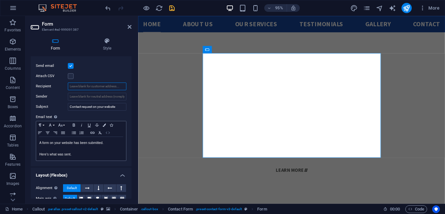
scroll to position [172, 0]
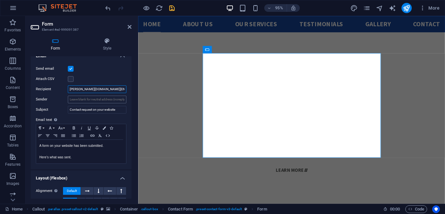
type input "[PERSON_NAME][DOMAIN_NAME][EMAIL_ADDRESS][DOMAIN_NAME]"
click at [77, 101] on input "Sender" at bounding box center [97, 100] width 59 height 8
click at [83, 108] on input "Contact request on your website" at bounding box center [97, 110] width 59 height 8
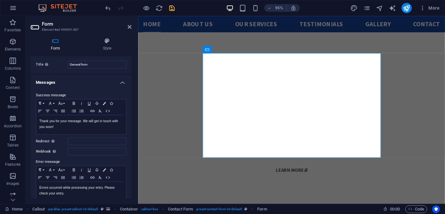
scroll to position [0, 0]
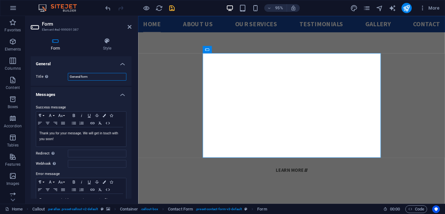
click at [93, 75] on input "General form" at bounding box center [97, 77] width 59 height 8
drag, startPoint x: 96, startPoint y: 77, endPoint x: 68, endPoint y: 77, distance: 27.8
click at [68, 77] on input "General form" at bounding box center [97, 77] width 59 height 8
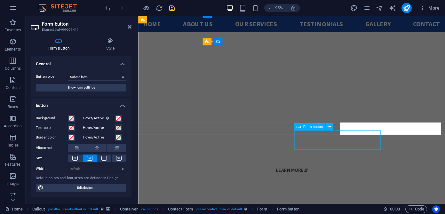
scroll to position [413, 0]
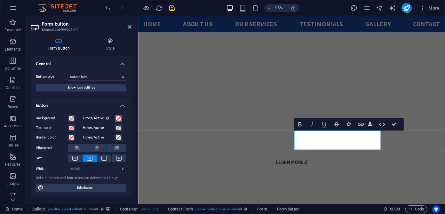
click at [118, 119] on span at bounding box center [118, 118] width 5 height 5
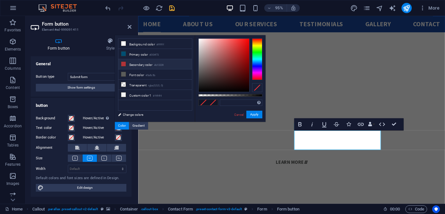
click at [140, 64] on li "Secondary color #b13339" at bounding box center [155, 64] width 74 height 10
type input "#b13339"
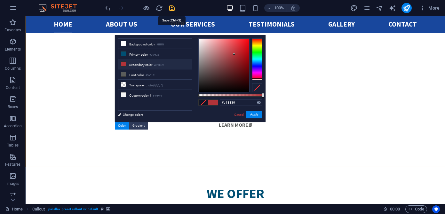
click at [174, 8] on icon "save" at bounding box center [171, 7] width 7 height 7
checkbox input "false"
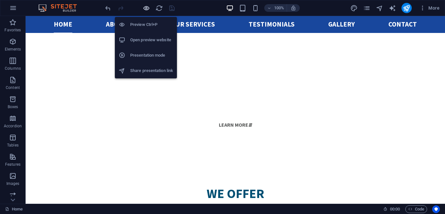
click at [146, 8] on icon "button" at bounding box center [146, 7] width 7 height 7
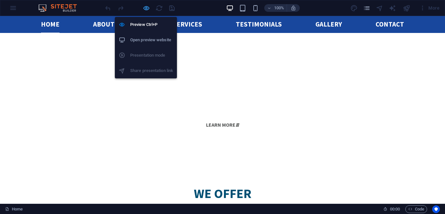
click at [144, 7] on icon "button" at bounding box center [146, 7] width 7 height 7
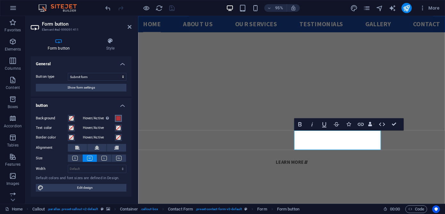
click at [118, 117] on span at bounding box center [118, 118] width 5 height 5
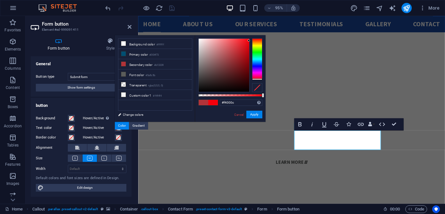
drag, startPoint x: 244, startPoint y: 45, endPoint x: 249, endPoint y: 41, distance: 7.0
click at [249, 41] on div at bounding box center [224, 65] width 51 height 53
click at [122, 54] on icon at bounding box center [123, 54] width 4 height 4
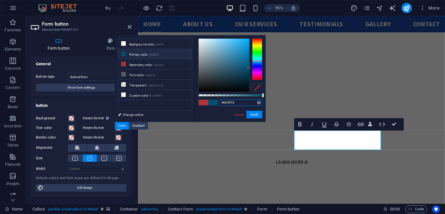
click at [236, 102] on input "#004f73" at bounding box center [241, 103] width 43 height 6
drag, startPoint x: 241, startPoint y: 101, endPoint x: 209, endPoint y: 101, distance: 31.7
click at [209, 101] on div "#004f73 Supported formats #0852ed rgb(8, 82, 237) rgba(8, 82, 237, 90%) hsv(221…" at bounding box center [230, 125] width 71 height 180
click at [239, 102] on input "#004f73" at bounding box center [241, 103] width 43 height 6
drag, startPoint x: 239, startPoint y: 102, endPoint x: 218, endPoint y: 103, distance: 21.5
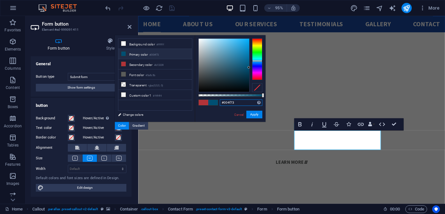
click at [218, 103] on div "#004f73 Supported formats #0852ed rgb(8, 82, 237) rgba(8, 82, 237, 90%) hsv(221…" at bounding box center [230, 125] width 71 height 180
paste input "18479D"
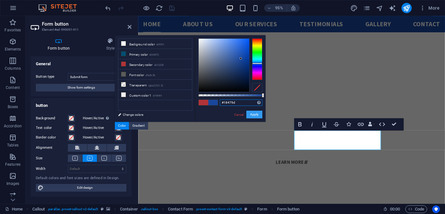
type input "#18479d"
click at [253, 115] on button "Apply" at bounding box center [254, 115] width 16 height 8
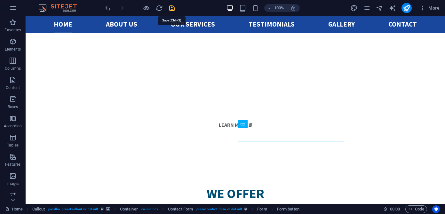
click at [169, 8] on icon "save" at bounding box center [171, 7] width 7 height 7
checkbox input "false"
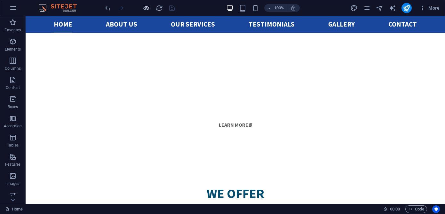
click at [148, 11] on icon "button" at bounding box center [146, 7] width 7 height 7
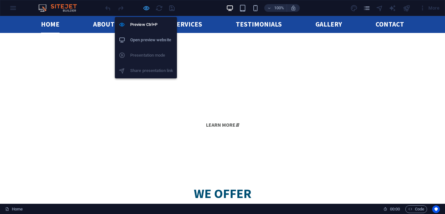
click at [147, 8] on icon "button" at bounding box center [146, 7] width 7 height 7
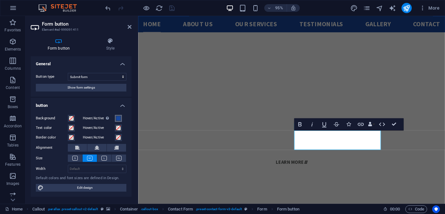
click at [117, 119] on span at bounding box center [118, 118] width 5 height 5
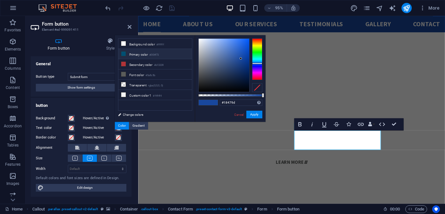
click at [122, 56] on li "Primary color #004f73" at bounding box center [155, 54] width 74 height 10
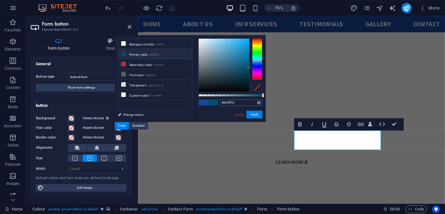
click at [241, 103] on input "#004f73" at bounding box center [241, 103] width 43 height 6
drag, startPoint x: 241, startPoint y: 103, endPoint x: 220, endPoint y: 103, distance: 21.4
click at [220, 103] on input "#004f73" at bounding box center [241, 103] width 43 height 6
paste input "18479D"
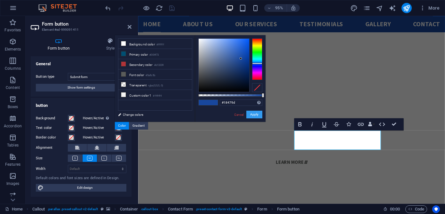
click at [256, 116] on button "Apply" at bounding box center [254, 115] width 16 height 8
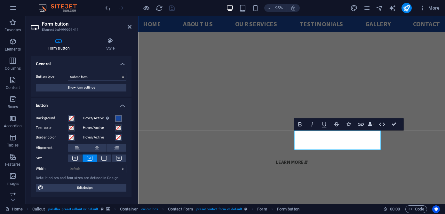
click at [117, 119] on span at bounding box center [118, 118] width 5 height 5
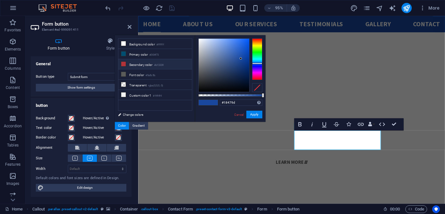
click at [153, 63] on li "Secondary color #b13339" at bounding box center [155, 64] width 74 height 10
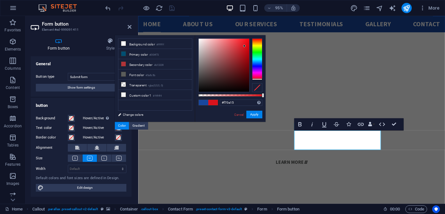
type input "#f70914"
drag, startPoint x: 243, startPoint y: 55, endPoint x: 247, endPoint y: 40, distance: 15.3
click at [247, 40] on div at bounding box center [224, 65] width 51 height 53
click at [255, 115] on button "Apply" at bounding box center [254, 115] width 16 height 8
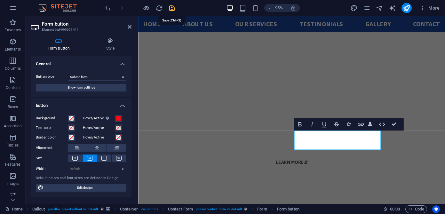
click at [175, 7] on icon "save" at bounding box center [171, 7] width 7 height 7
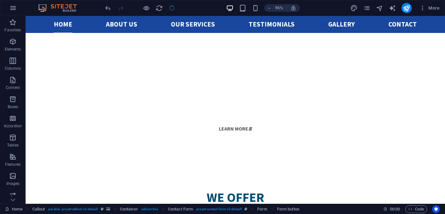
checkbox input "false"
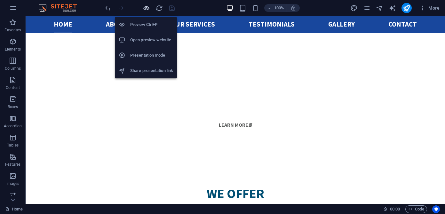
click at [144, 6] on icon "button" at bounding box center [146, 7] width 7 height 7
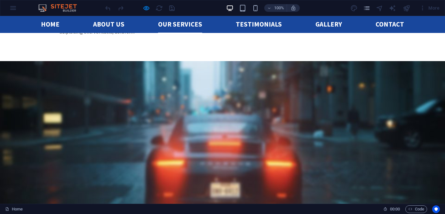
scroll to position [808, 0]
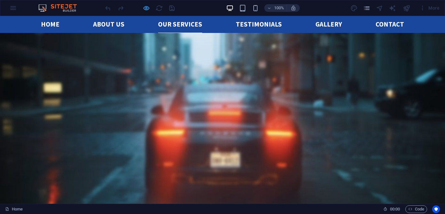
click at [147, 9] on icon "button" at bounding box center [146, 7] width 7 height 7
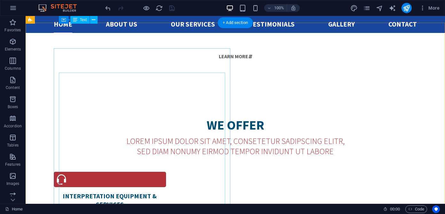
scroll to position [456, 0]
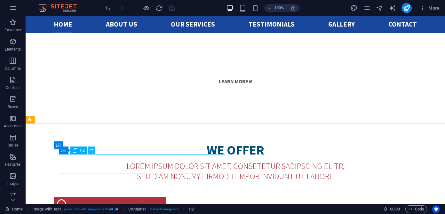
click at [92, 149] on icon at bounding box center [92, 150] width 4 height 7
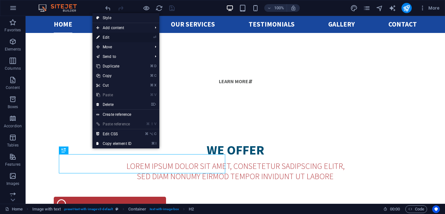
click at [107, 37] on link "⏎ Edit" at bounding box center [113, 38] width 43 height 10
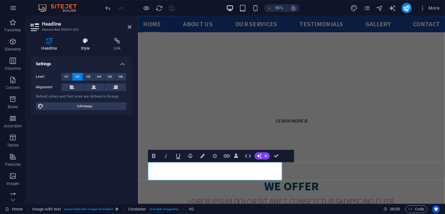
click at [88, 47] on h4 "Style" at bounding box center [86, 44] width 33 height 13
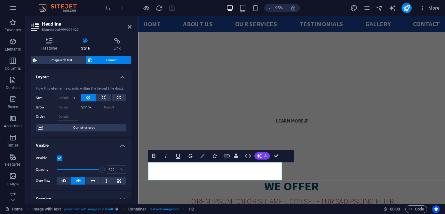
click at [204, 156] on icon "button" at bounding box center [202, 156] width 4 height 4
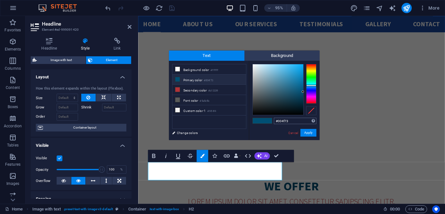
click at [290, 120] on input "#004f73" at bounding box center [295, 121] width 43 height 6
drag, startPoint x: 290, startPoint y: 120, endPoint x: 263, endPoint y: 120, distance: 26.2
click at [263, 120] on div "#004f73 Supported formats #0852ed rgb(8, 82, 237) rgba(8, 82, 237, 90%) hsv(221…" at bounding box center [284, 147] width 71 height 172
type input "#18479d"
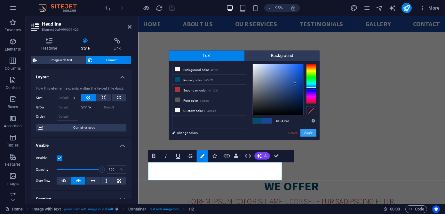
click at [309, 135] on button "Apply" at bounding box center [308, 133] width 16 height 8
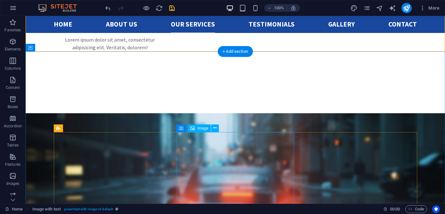
scroll to position [760, 0]
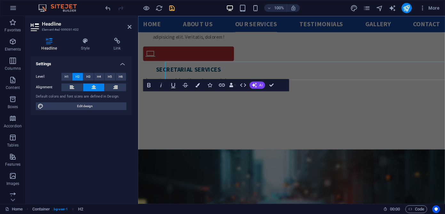
scroll to position [776, 0]
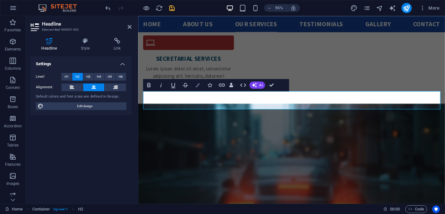
click at [197, 86] on icon "button" at bounding box center [198, 85] width 4 height 4
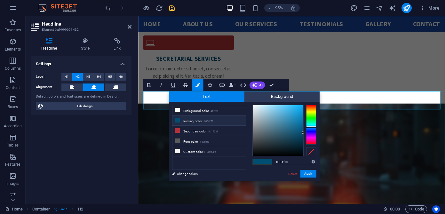
click at [210, 120] on small "#004f73" at bounding box center [208, 121] width 9 height 4
drag, startPoint x: 295, startPoint y: 164, endPoint x: 264, endPoint y: 159, distance: 31.4
click at [264, 159] on div "#004f73 Supported formats #0852ed rgb(8, 82, 237) rgba(8, 82, 237, 90%) hsv(221…" at bounding box center [284, 188] width 71 height 172
paste input "18479D"
type input "#18479d"
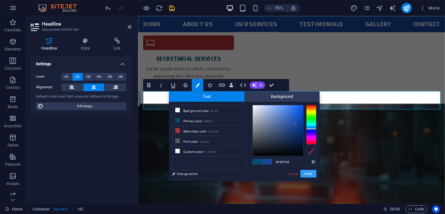
click at [311, 174] on button "Apply" at bounding box center [308, 174] width 16 height 8
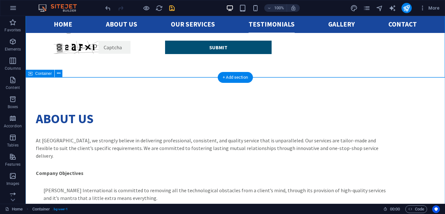
scroll to position [1142, 0]
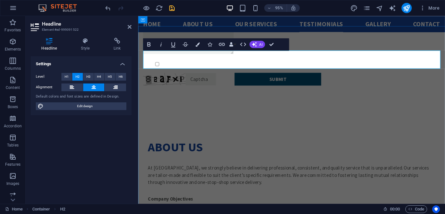
scroll to position [1146, 0]
click at [197, 46] on button "Colors" at bounding box center [198, 44] width 12 height 12
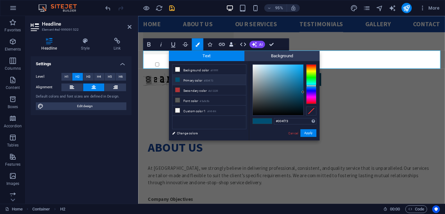
click at [219, 82] on li "Primary color #004f73" at bounding box center [209, 80] width 74 height 10
drag, startPoint x: 293, startPoint y: 123, endPoint x: 263, endPoint y: 121, distance: 29.5
click at [263, 121] on div "#004f73 Supported formats #0852ed rgb(8, 82, 237) rgba(8, 82, 237, 90%) hsv(221…" at bounding box center [284, 147] width 71 height 172
paste input "18479D"
type input "#18479d"
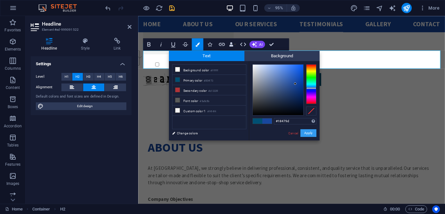
click at [306, 134] on button "Apply" at bounding box center [308, 133] width 16 height 8
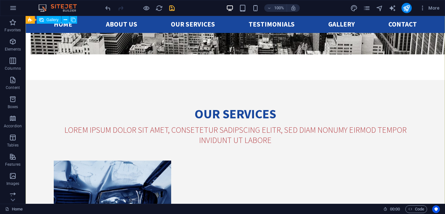
scroll to position [1608, 0]
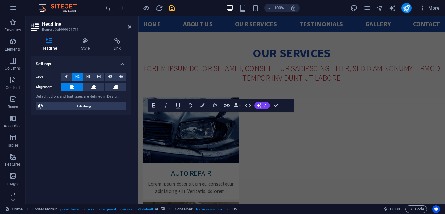
scroll to position [1541, 0]
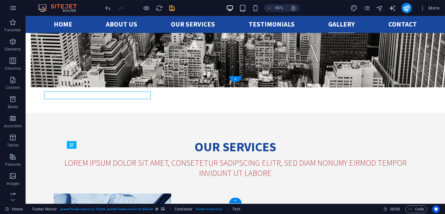
scroll to position [1608, 0]
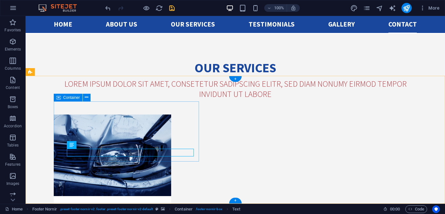
click at [64, 97] on span "Container" at bounding box center [71, 98] width 17 height 4
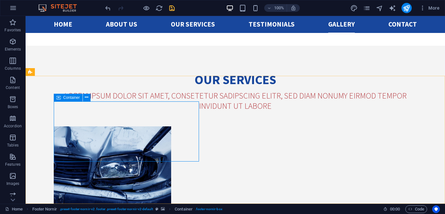
scroll to position [1541, 0]
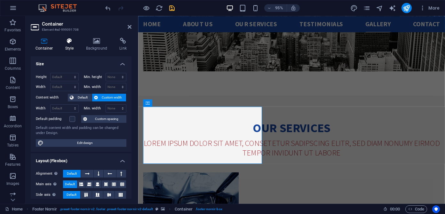
click at [68, 43] on icon at bounding box center [69, 41] width 18 height 6
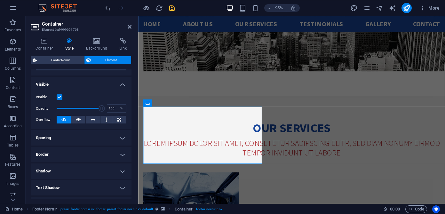
scroll to position [0, 0]
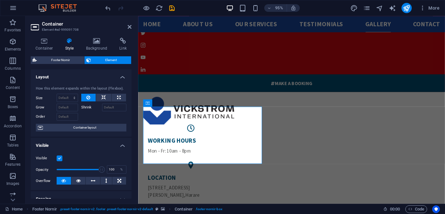
scroll to position [1541, 0]
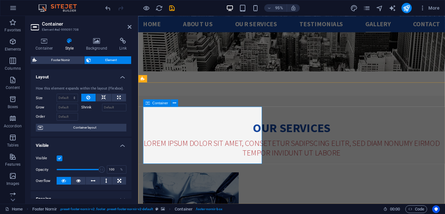
click at [157, 103] on span "Container" at bounding box center [160, 103] width 16 height 4
click at [175, 102] on icon at bounding box center [174, 103] width 3 height 6
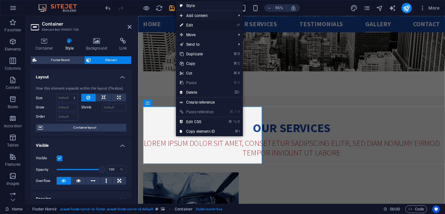
click at [198, 25] on link "⏎ Edit" at bounding box center [197, 25] width 43 height 10
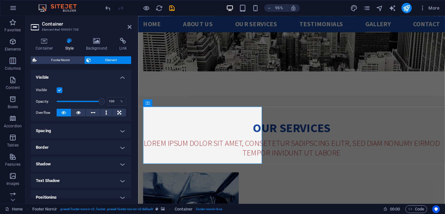
scroll to position [69, 0]
type input "100"
drag, startPoint x: 101, startPoint y: 101, endPoint x: 104, endPoint y: 102, distance: 3.2
click at [104, 102] on span at bounding box center [102, 101] width 6 height 6
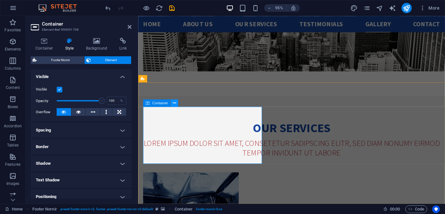
click at [172, 104] on button at bounding box center [174, 102] width 7 height 7
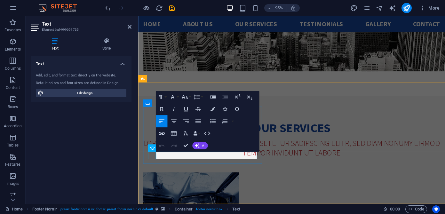
drag, startPoint x: 217, startPoint y: 163, endPoint x: 156, endPoint y: 164, distance: 61.5
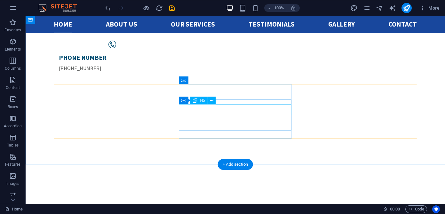
scroll to position [0, 0]
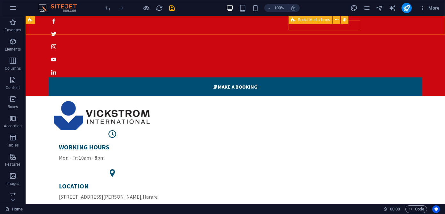
click at [292, 20] on icon at bounding box center [293, 20] width 4 height 8
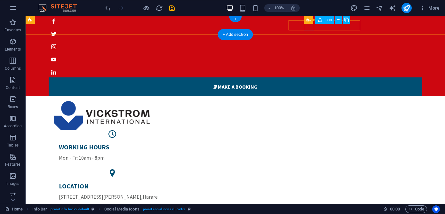
click at [308, 29] on figure at bounding box center [233, 34] width 369 height 10
click at [339, 19] on icon at bounding box center [339, 20] width 4 height 7
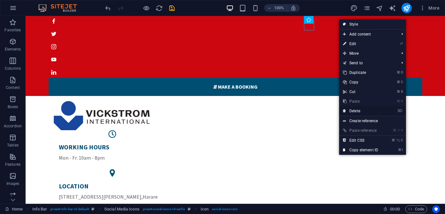
click at [361, 110] on link "⌦ Delete" at bounding box center [360, 111] width 43 height 10
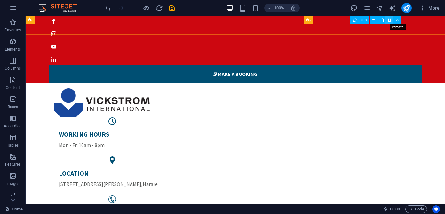
click at [389, 19] on icon at bounding box center [390, 20] width 4 height 7
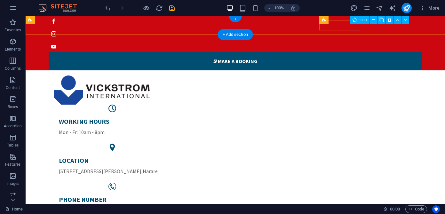
click at [357, 42] on figure at bounding box center [233, 47] width 369 height 10
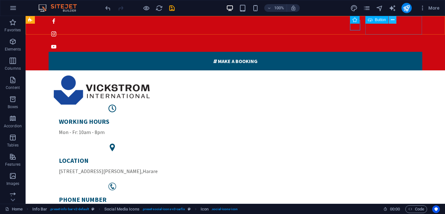
click at [393, 20] on icon at bounding box center [393, 20] width 4 height 7
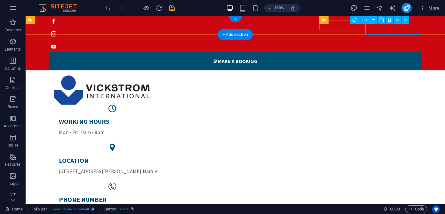
click at [355, 42] on figure at bounding box center [233, 47] width 369 height 10
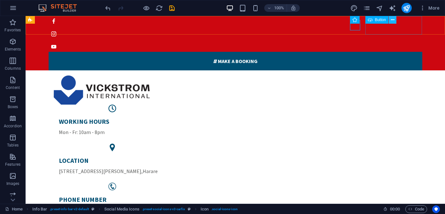
click at [393, 20] on icon at bounding box center [393, 20] width 4 height 7
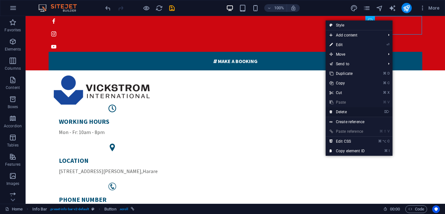
click at [358, 110] on link "⌦ Delete" at bounding box center [347, 112] width 43 height 10
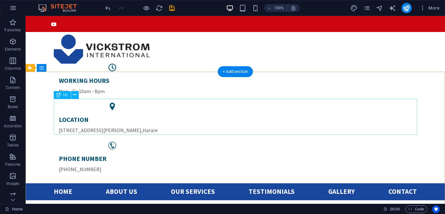
scroll to position [2, 0]
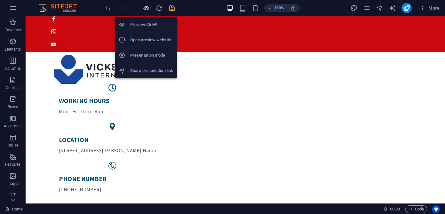
click at [148, 7] on icon "button" at bounding box center [146, 7] width 7 height 7
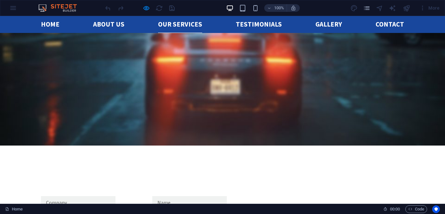
scroll to position [835, 0]
